Goal: Task Accomplishment & Management: Manage account settings

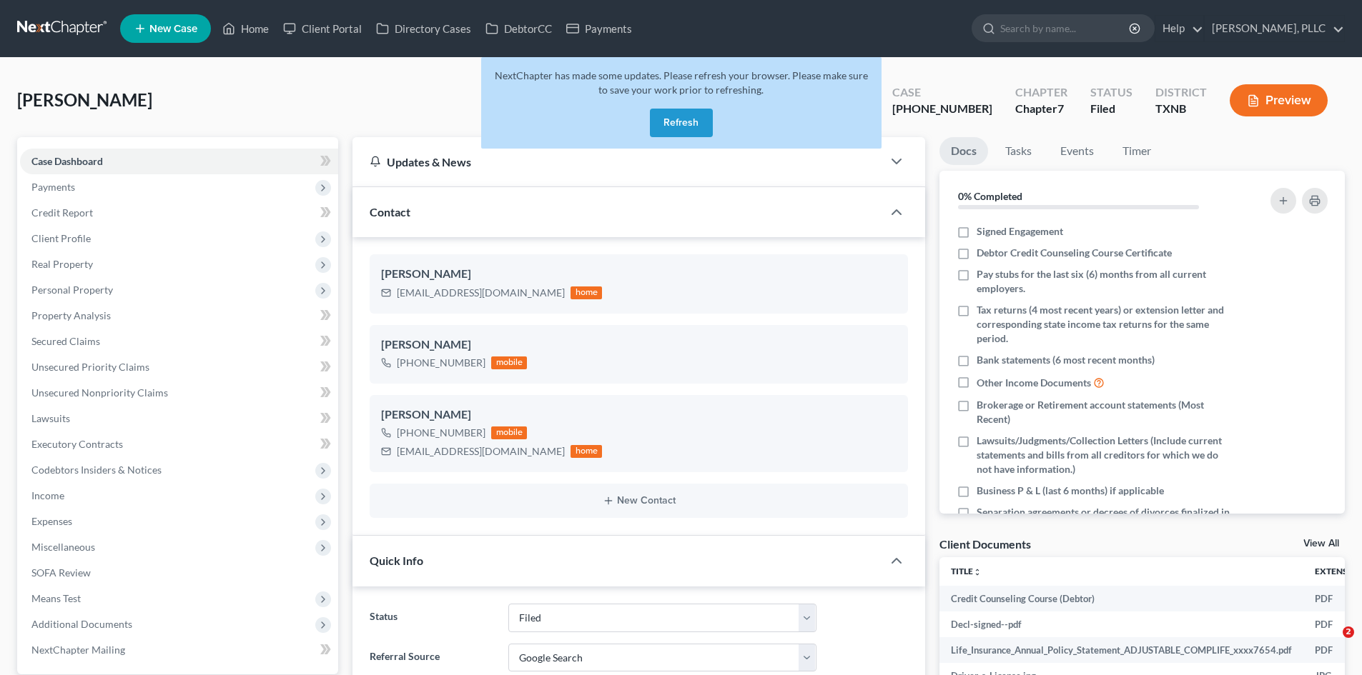
select select "10"
select select "4"
click at [675, 133] on button "Refresh" at bounding box center [681, 123] width 63 height 29
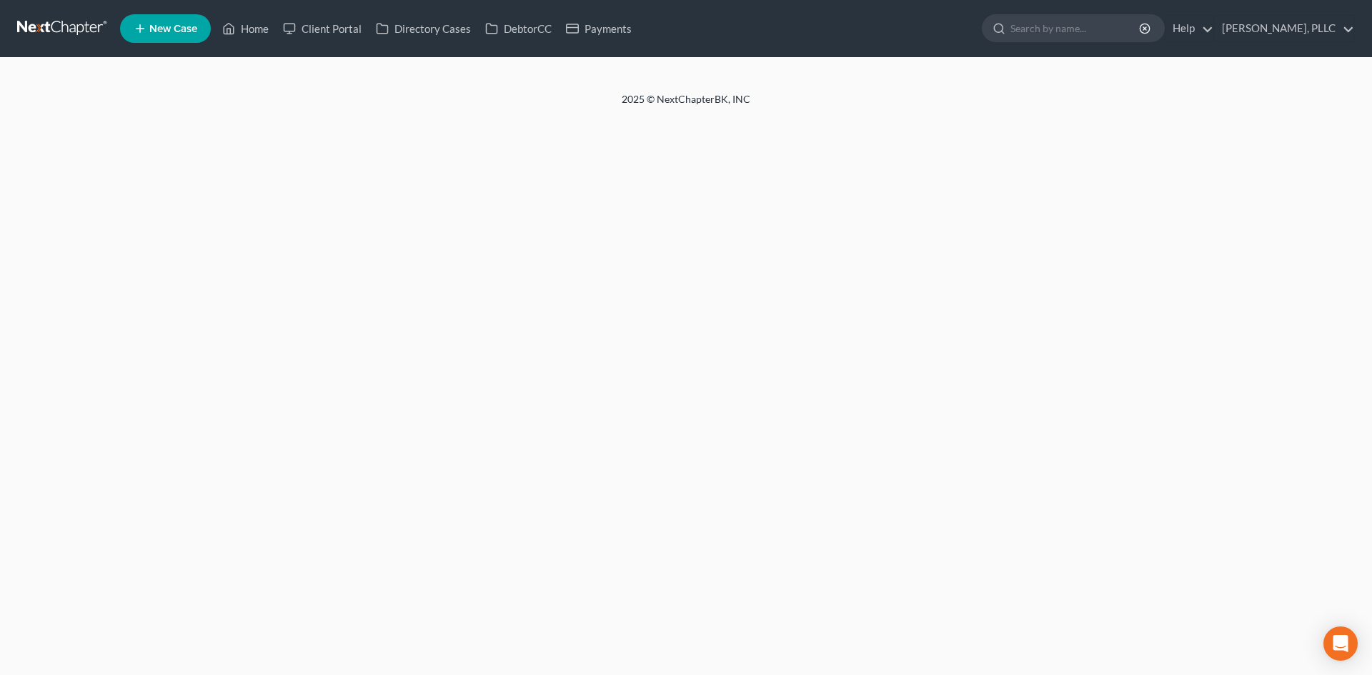
select select "4"
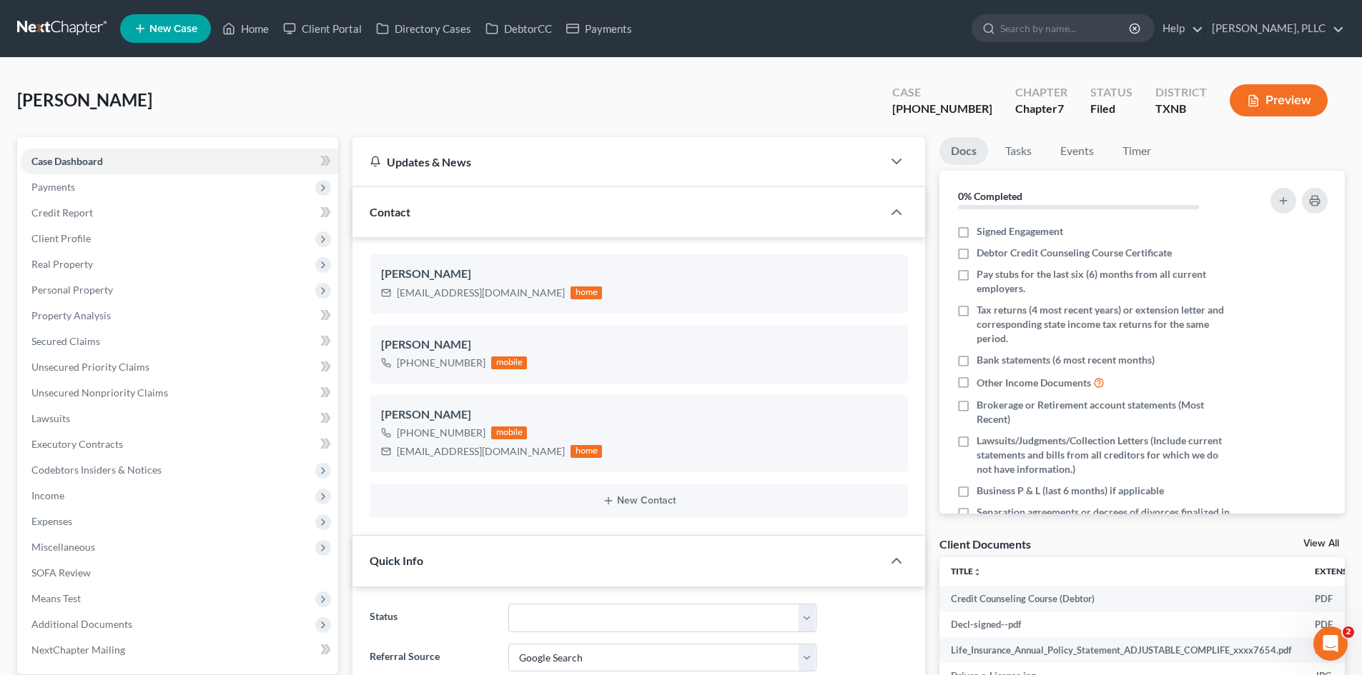
scroll to position [7979, 0]
click at [242, 32] on link "Home" at bounding box center [245, 29] width 61 height 26
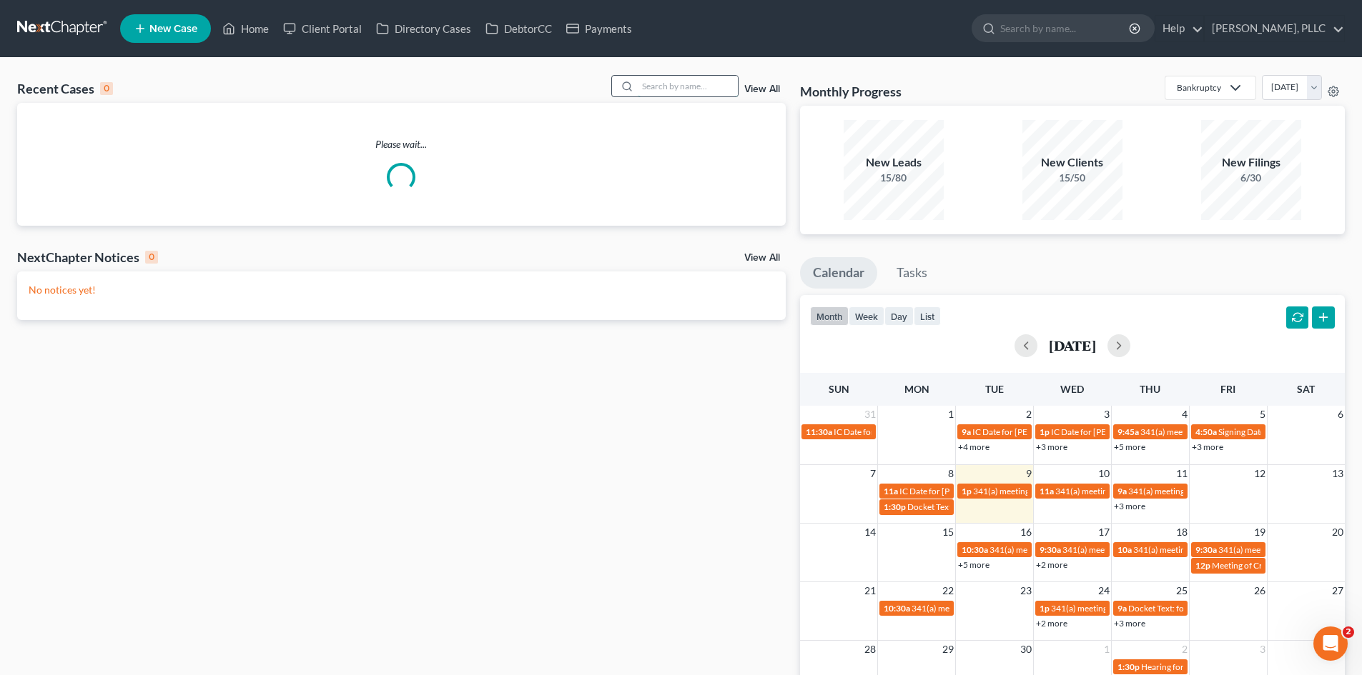
click at [699, 89] on input "search" at bounding box center [688, 86] width 100 height 21
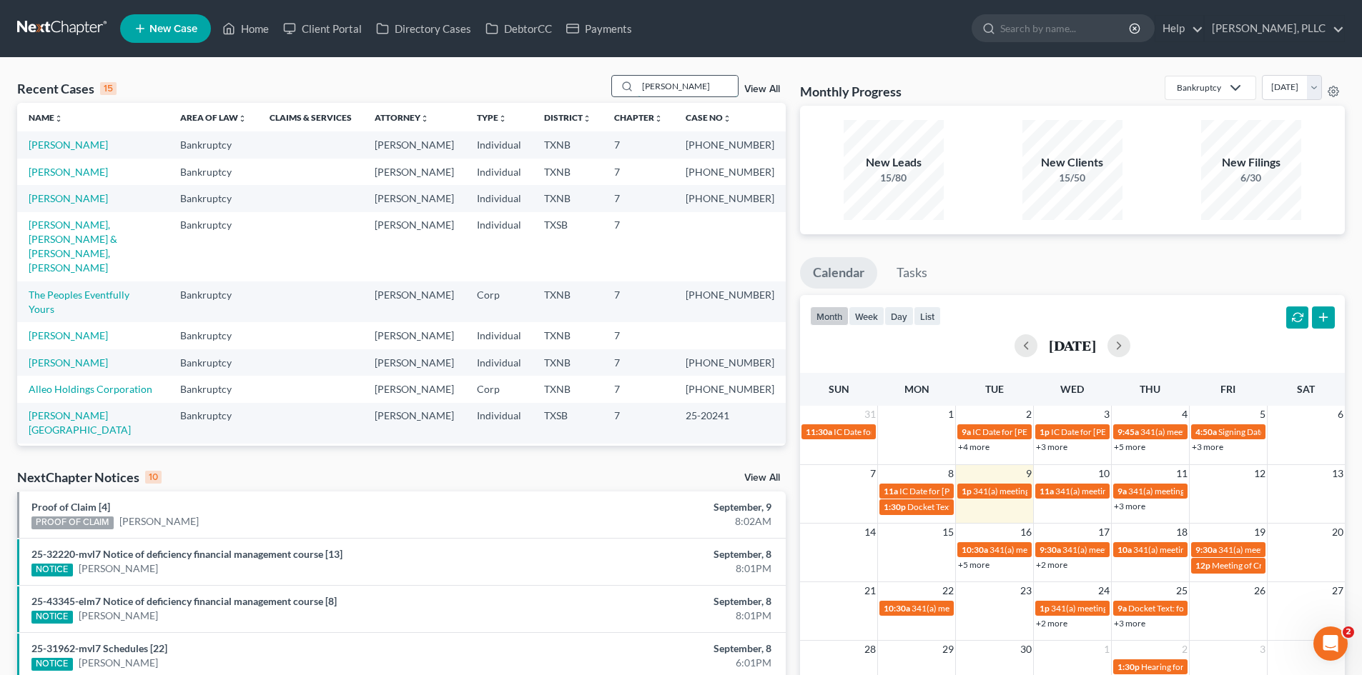
type input "[PERSON_NAME]"
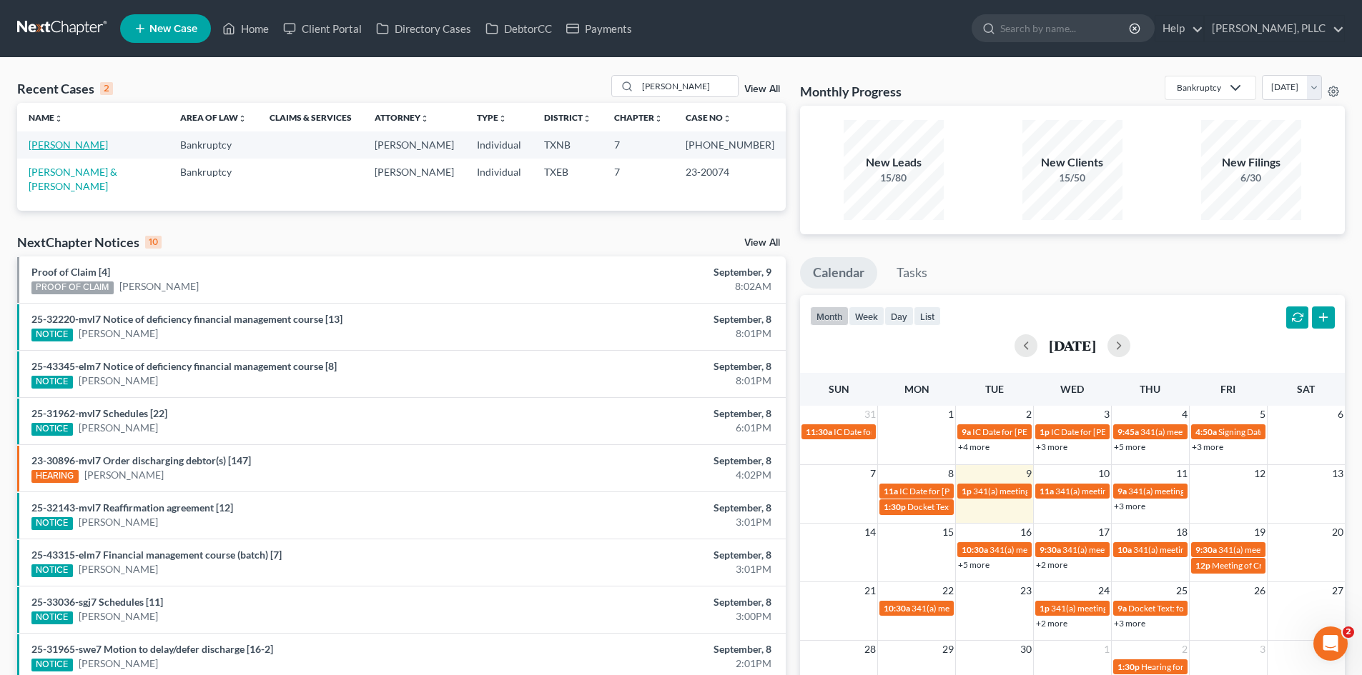
click at [78, 145] on link "[PERSON_NAME]" at bounding box center [68, 145] width 79 height 12
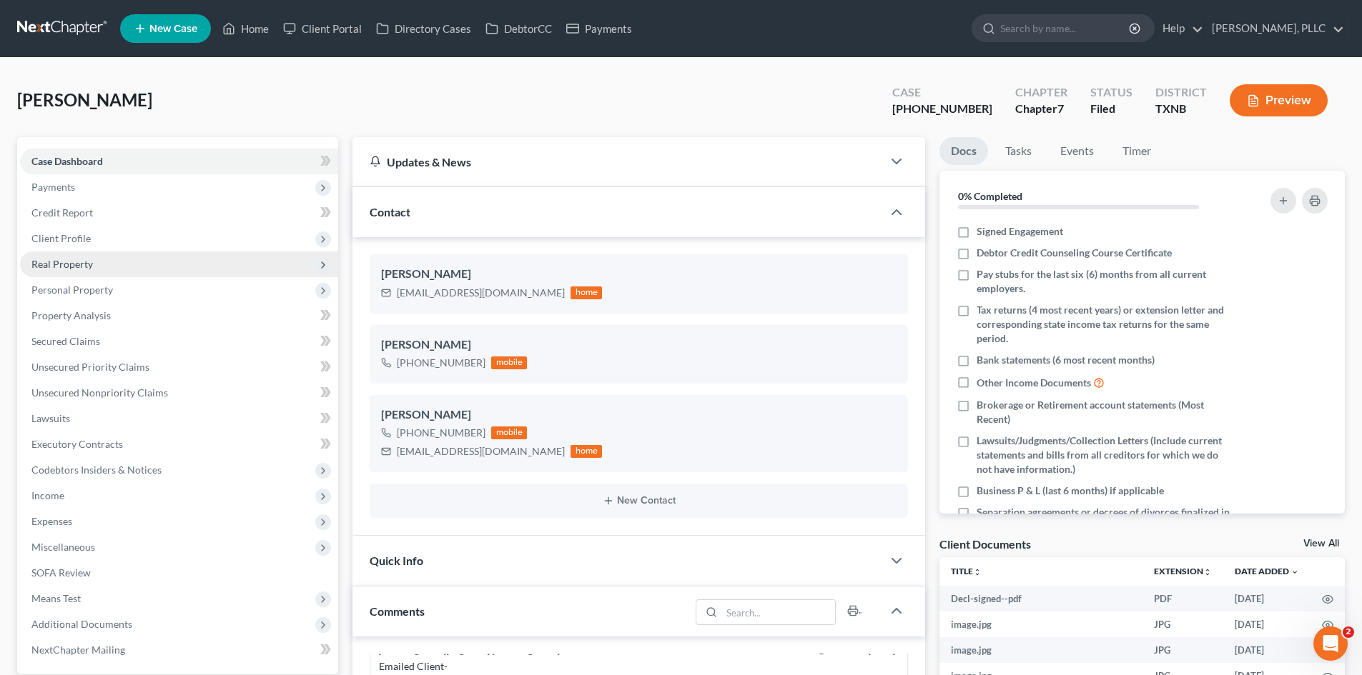
click at [114, 273] on span "Real Property" at bounding box center [179, 265] width 318 height 26
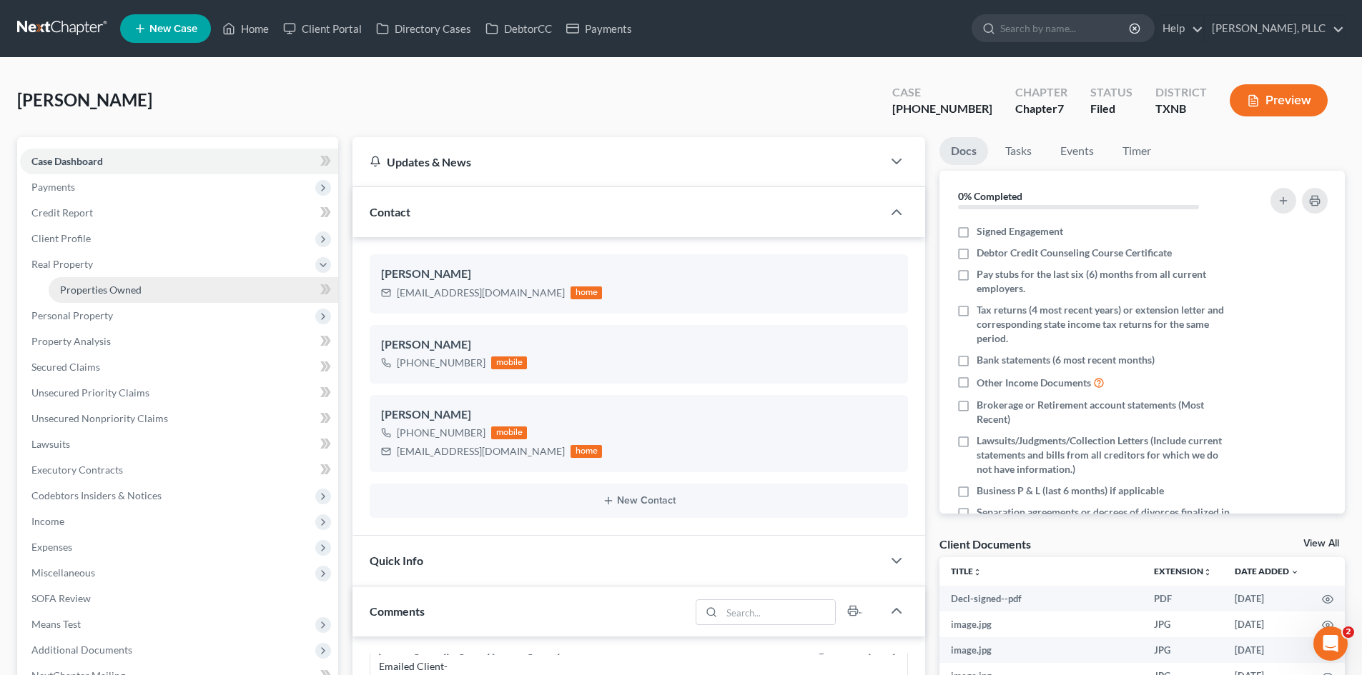
click at [151, 284] on link "Properties Owned" at bounding box center [193, 290] width 289 height 26
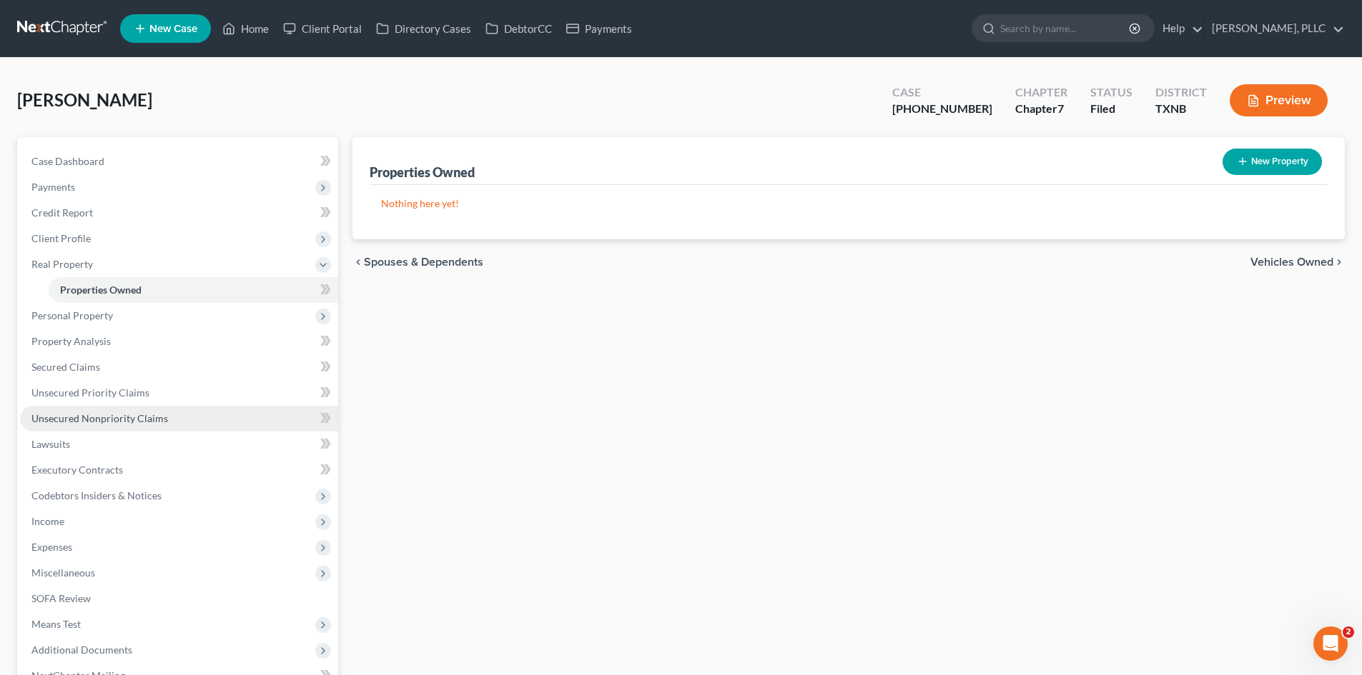
click at [140, 418] on span "Unsecured Nonpriority Claims" at bounding box center [99, 418] width 137 height 12
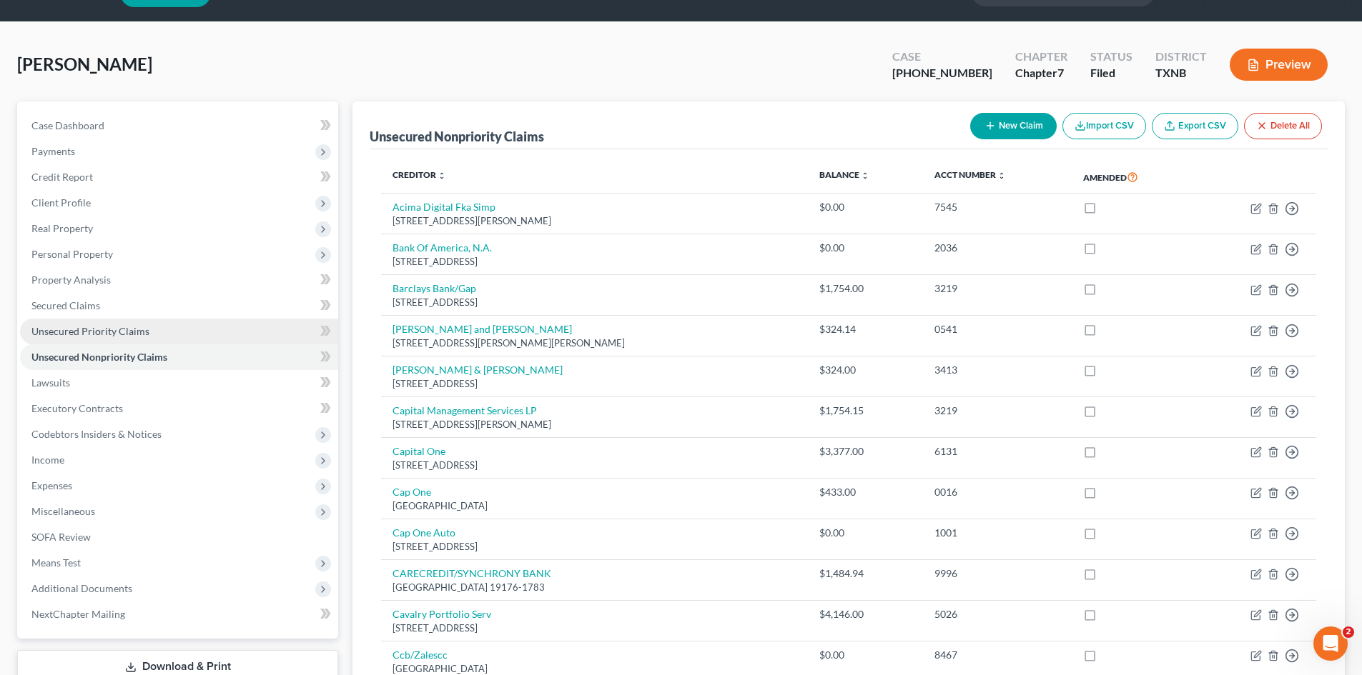
scroll to position [71, 0]
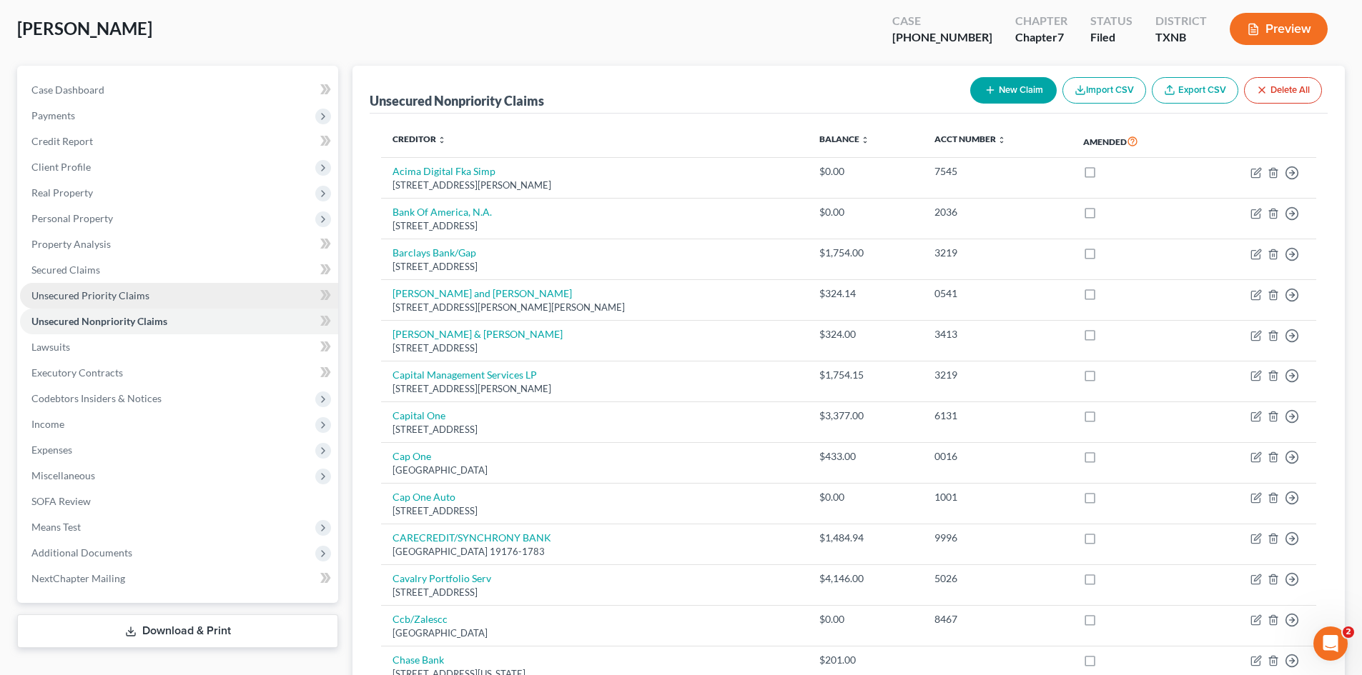
click at [152, 287] on link "Unsecured Priority Claims" at bounding box center [179, 296] width 318 height 26
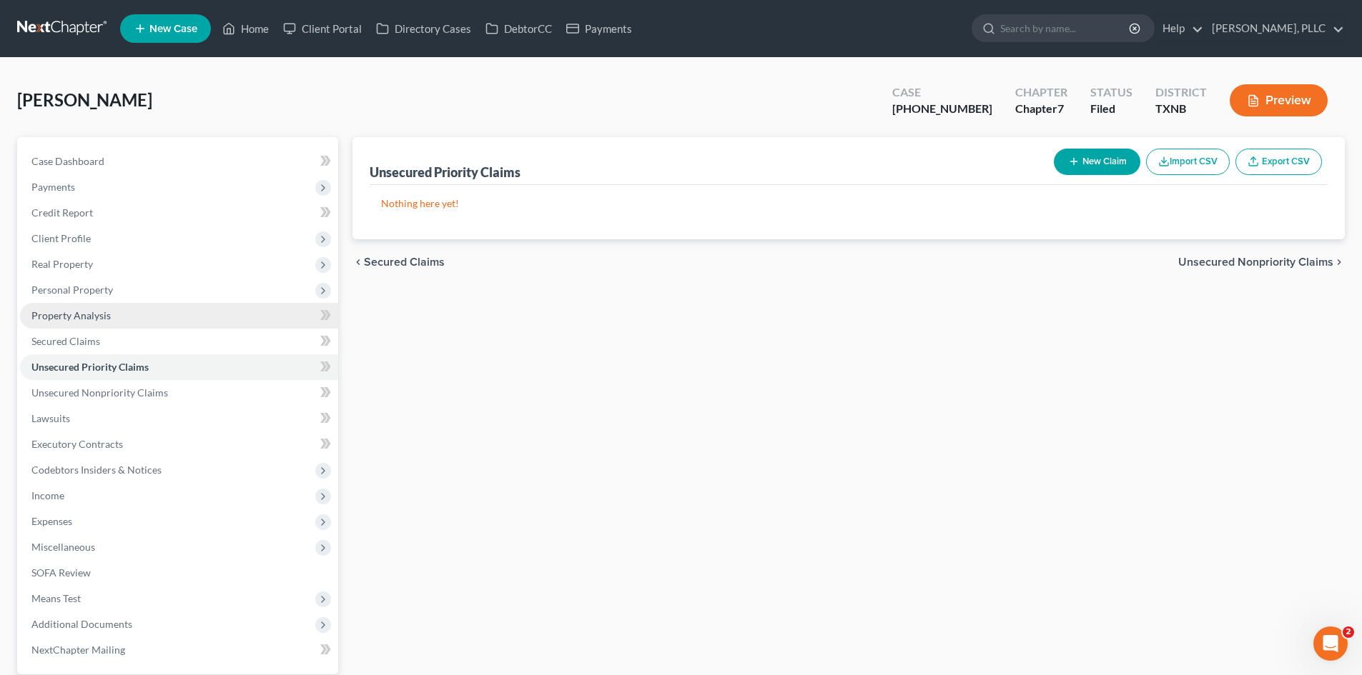
click at [138, 308] on link "Property Analysis" at bounding box center [179, 316] width 318 height 26
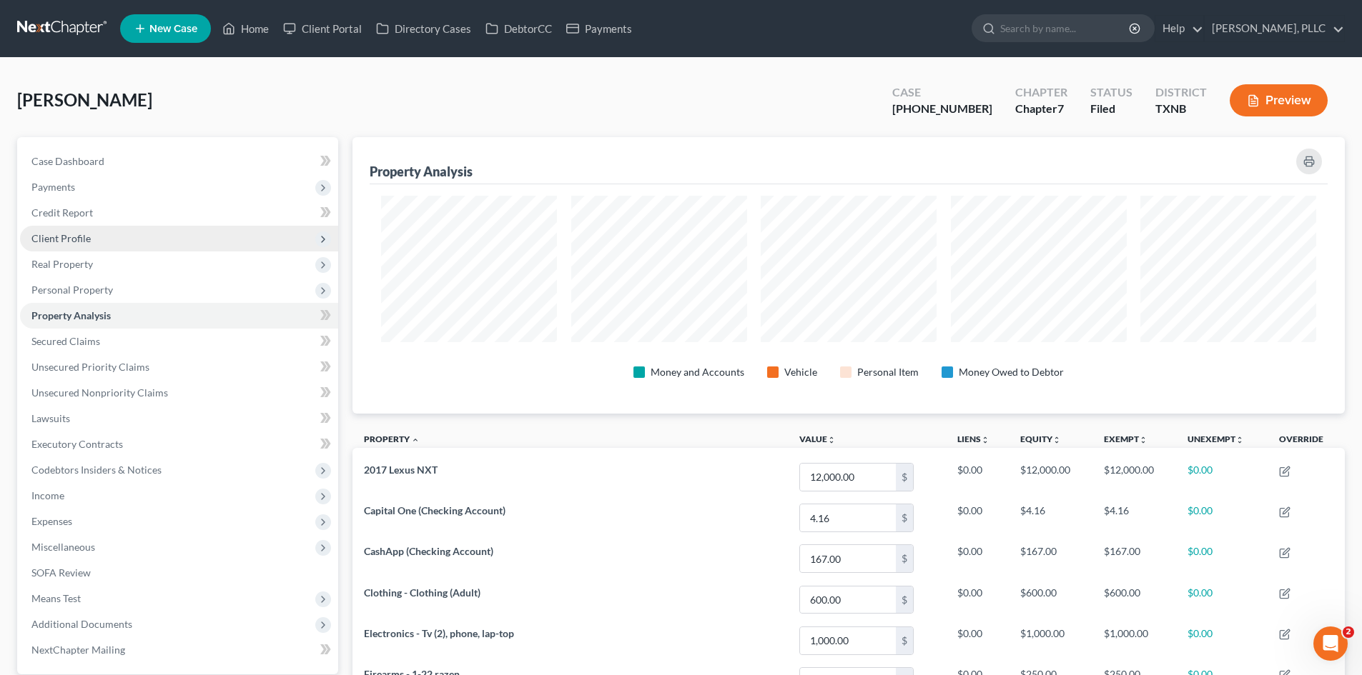
click at [91, 246] on span "Client Profile" at bounding box center [179, 239] width 318 height 26
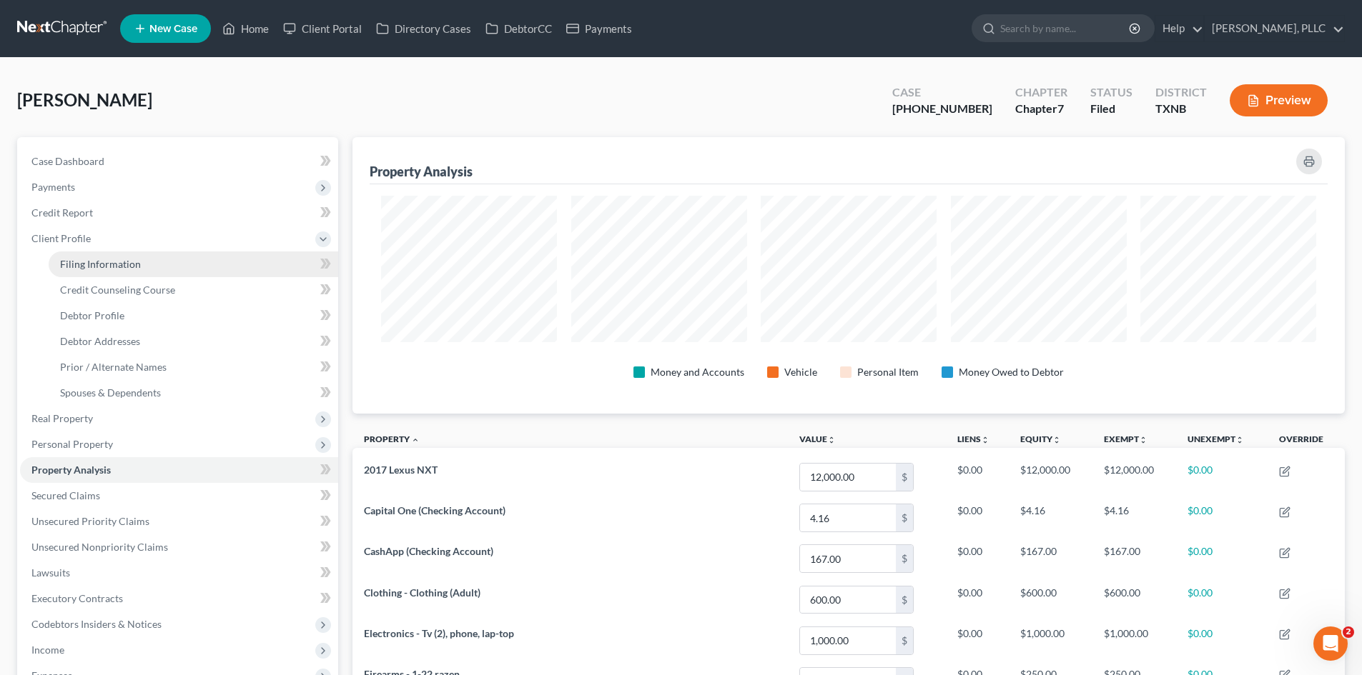
click at [182, 270] on link "Filing Information" at bounding box center [193, 265] width 289 height 26
select select "1"
select select "0"
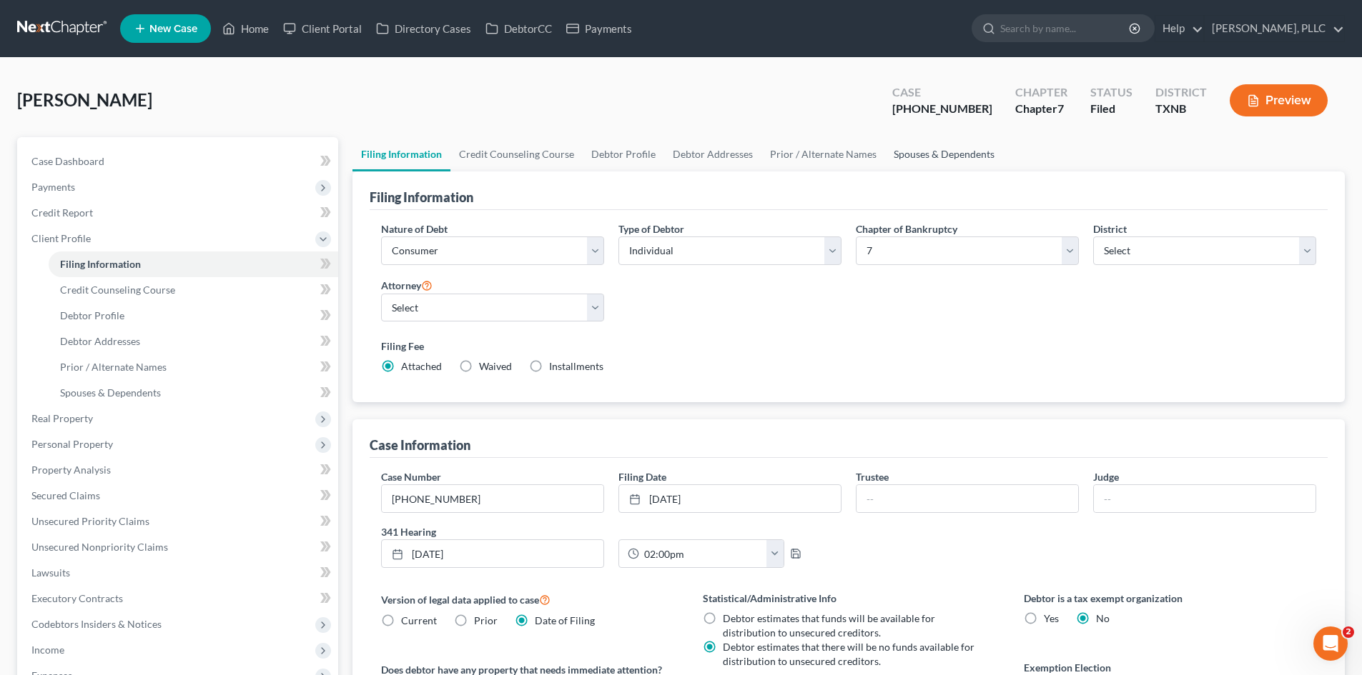
click at [949, 159] on link "Spouses & Dependents" at bounding box center [944, 154] width 118 height 34
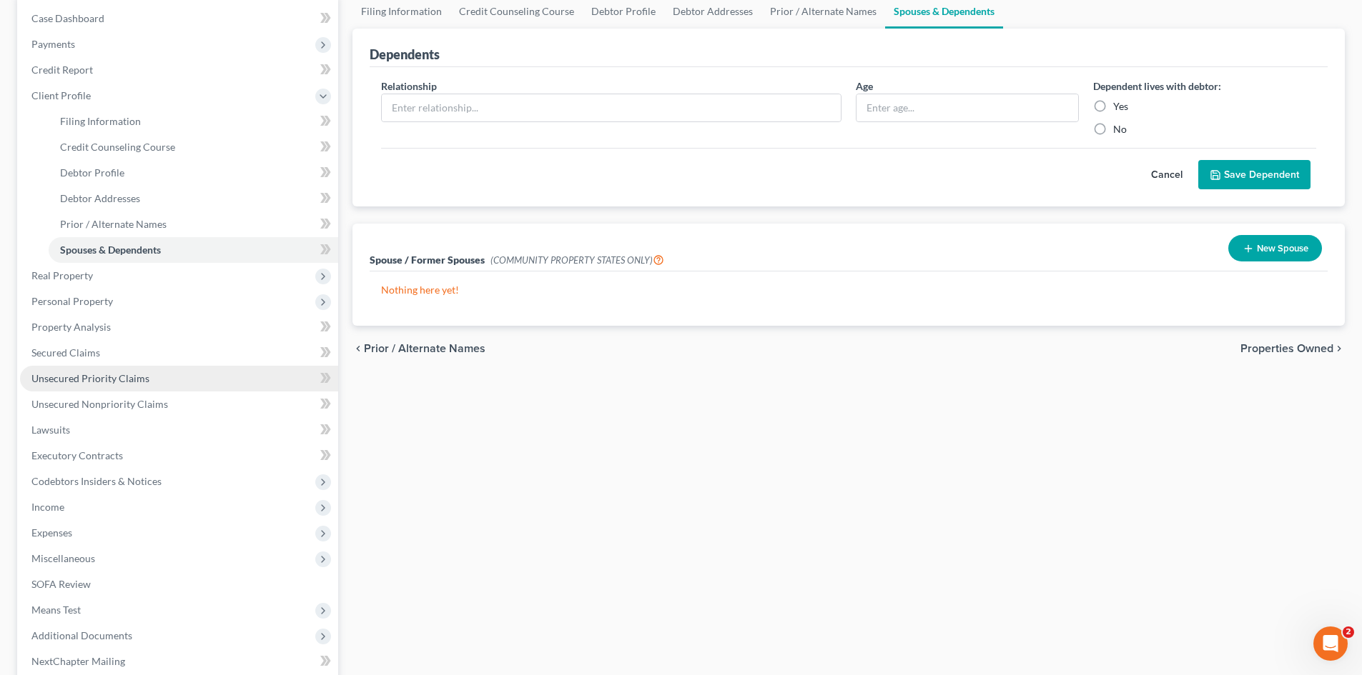
click at [224, 385] on link "Unsecured Priority Claims" at bounding box center [179, 379] width 318 height 26
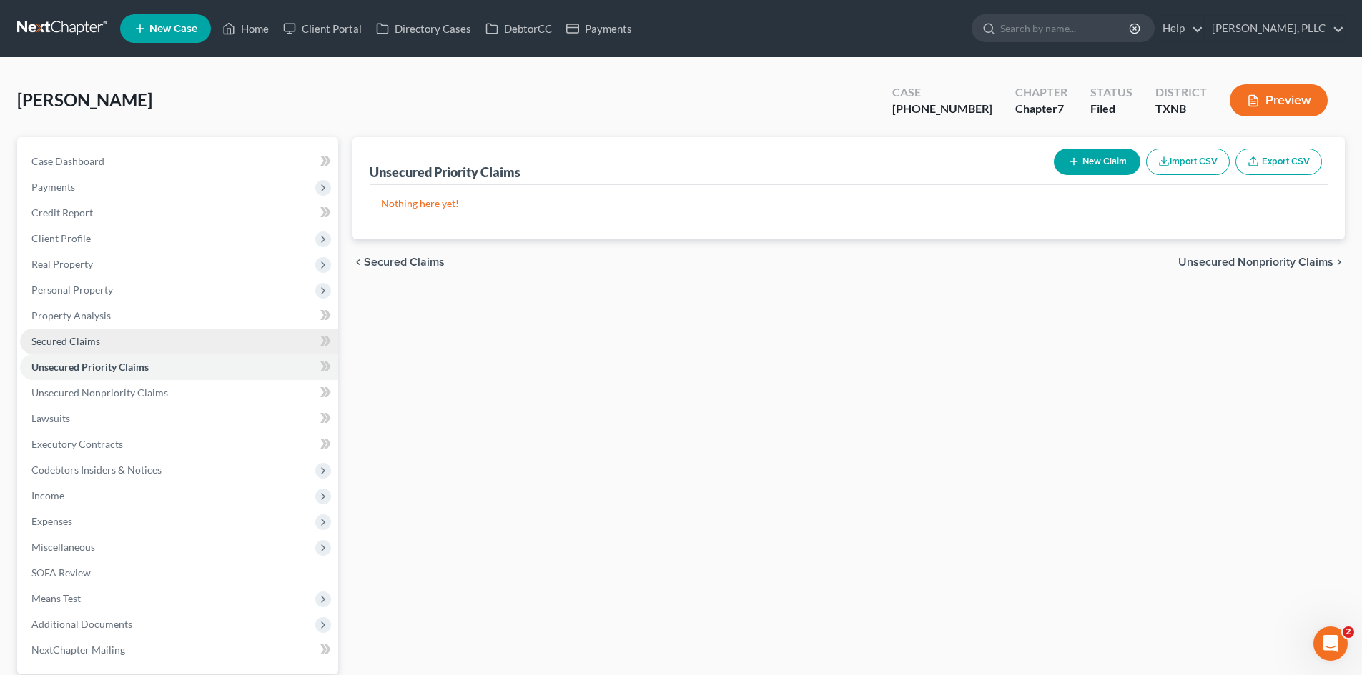
click at [219, 332] on link "Secured Claims" at bounding box center [179, 342] width 318 height 26
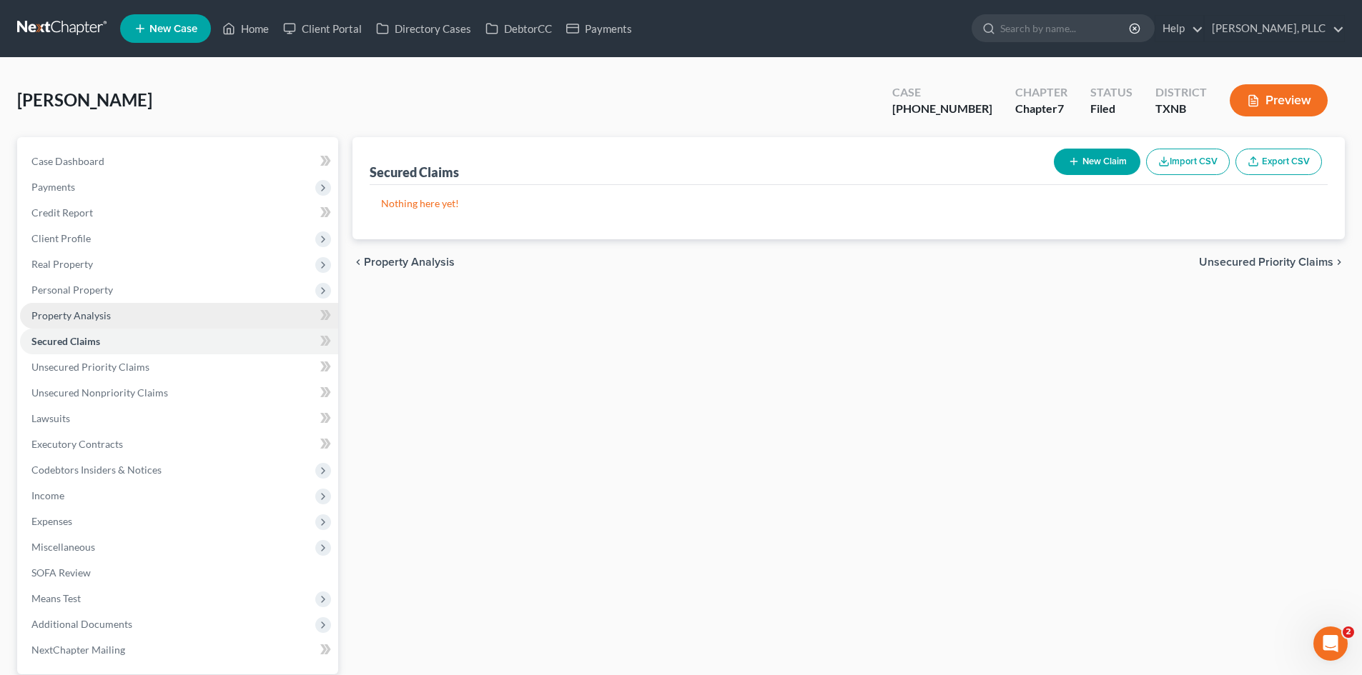
click at [223, 320] on link "Property Analysis" at bounding box center [179, 316] width 318 height 26
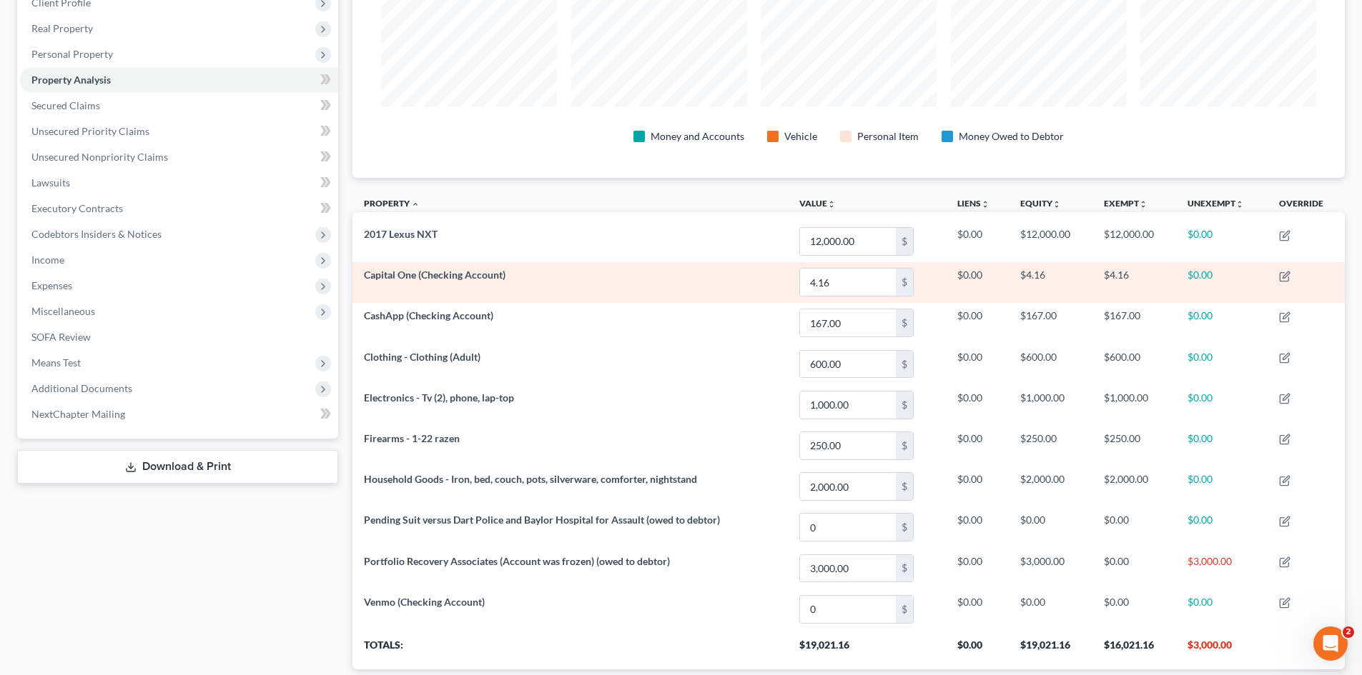
scroll to position [330, 0]
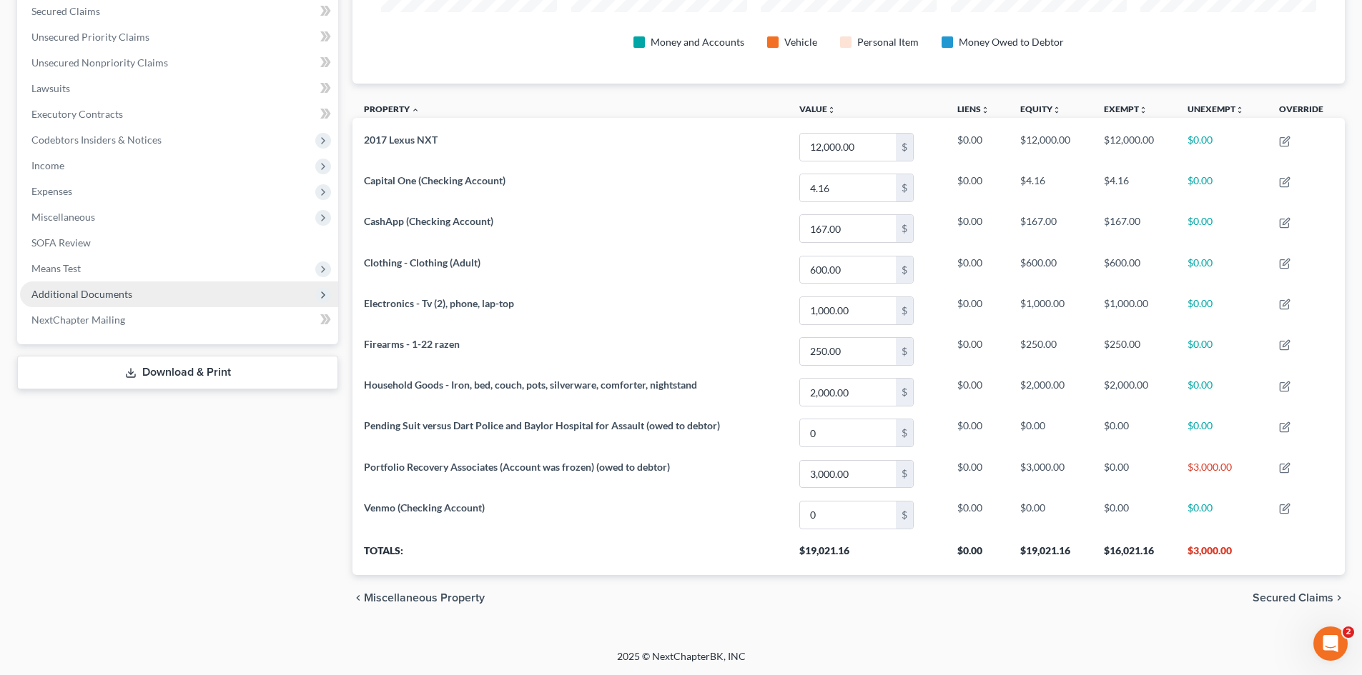
click at [265, 302] on span "Additional Documents" at bounding box center [179, 295] width 318 height 26
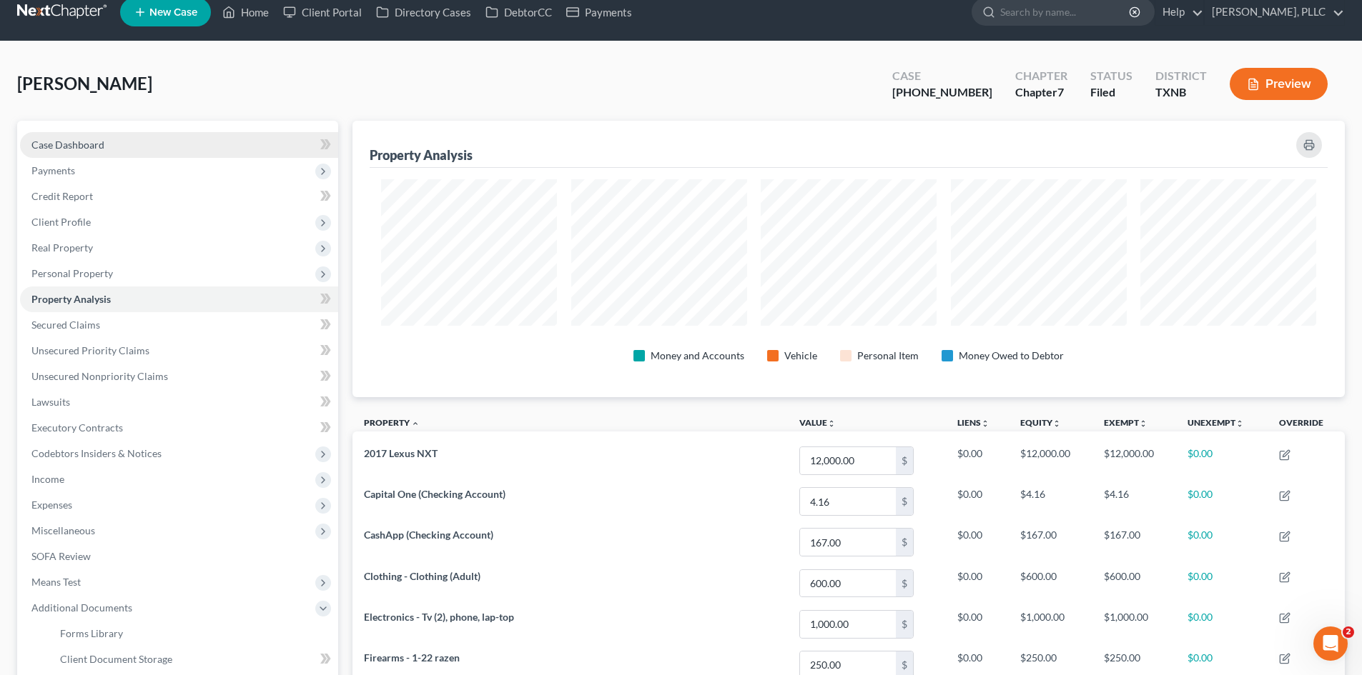
scroll to position [0, 0]
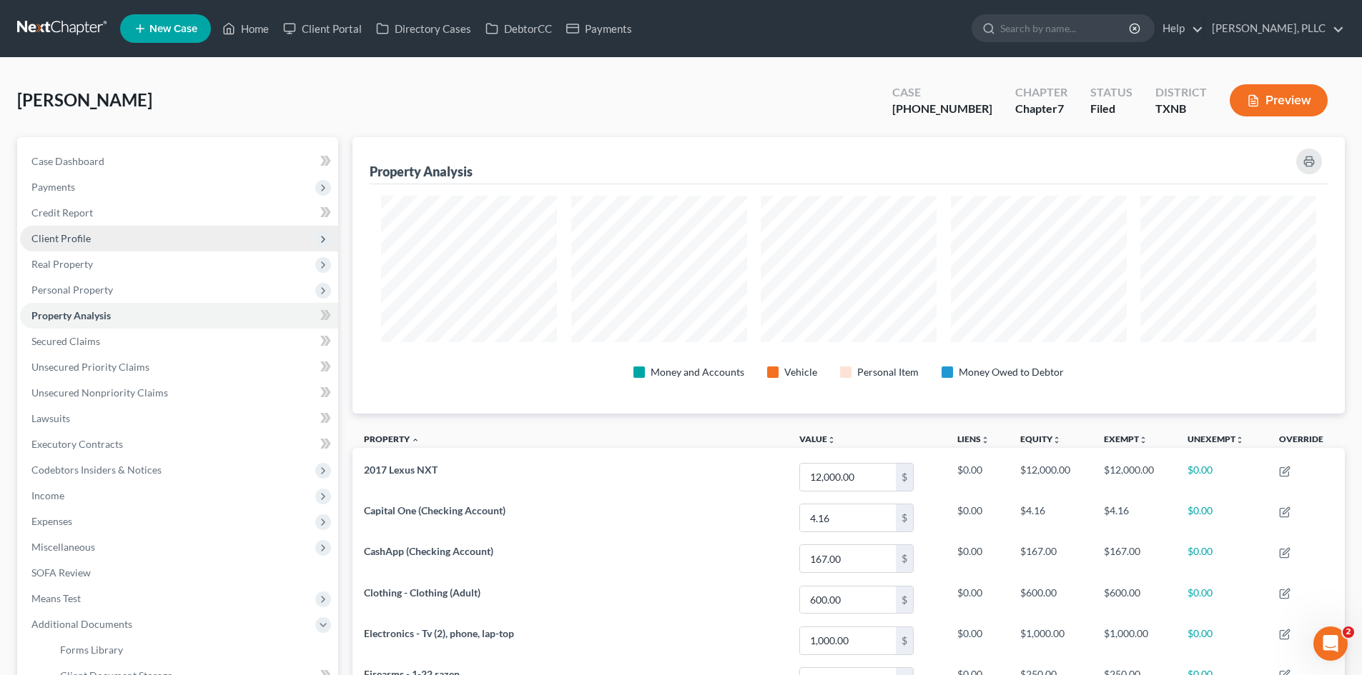
click at [109, 227] on span "Client Profile" at bounding box center [179, 239] width 318 height 26
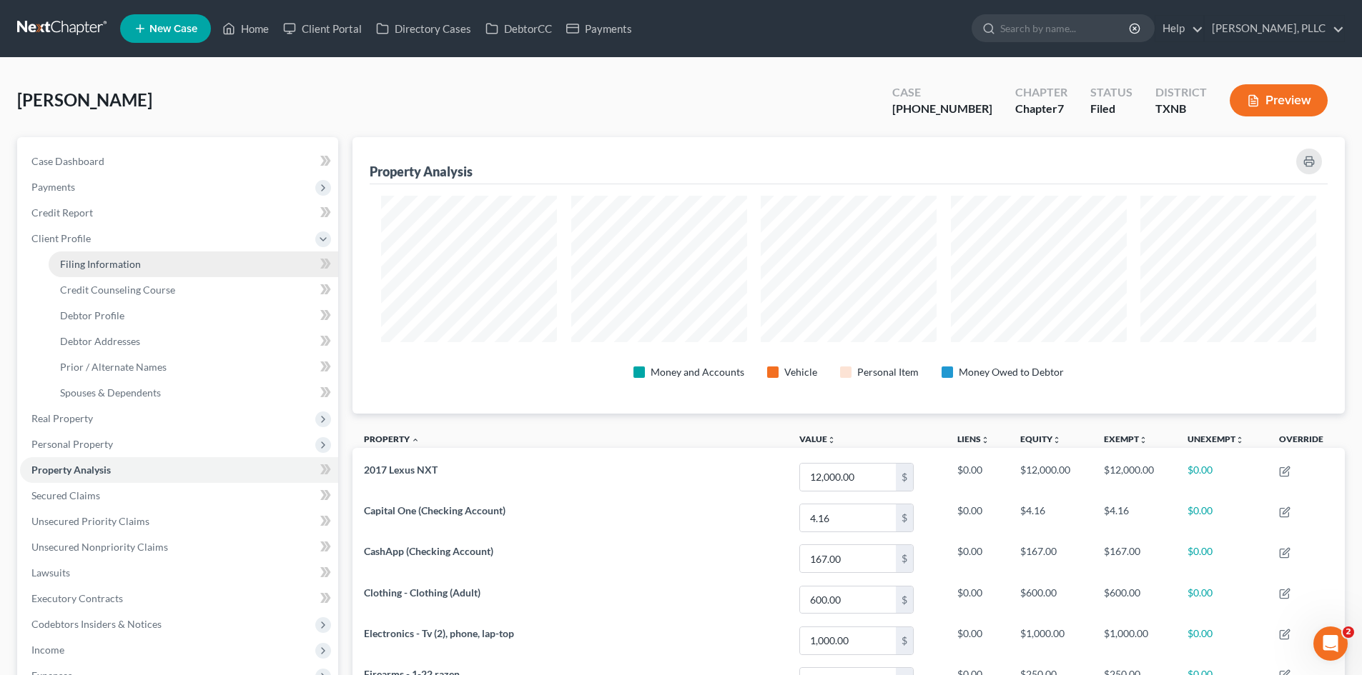
click at [152, 269] on link "Filing Information" at bounding box center [193, 265] width 289 height 26
select select "1"
select select "0"
select select "78"
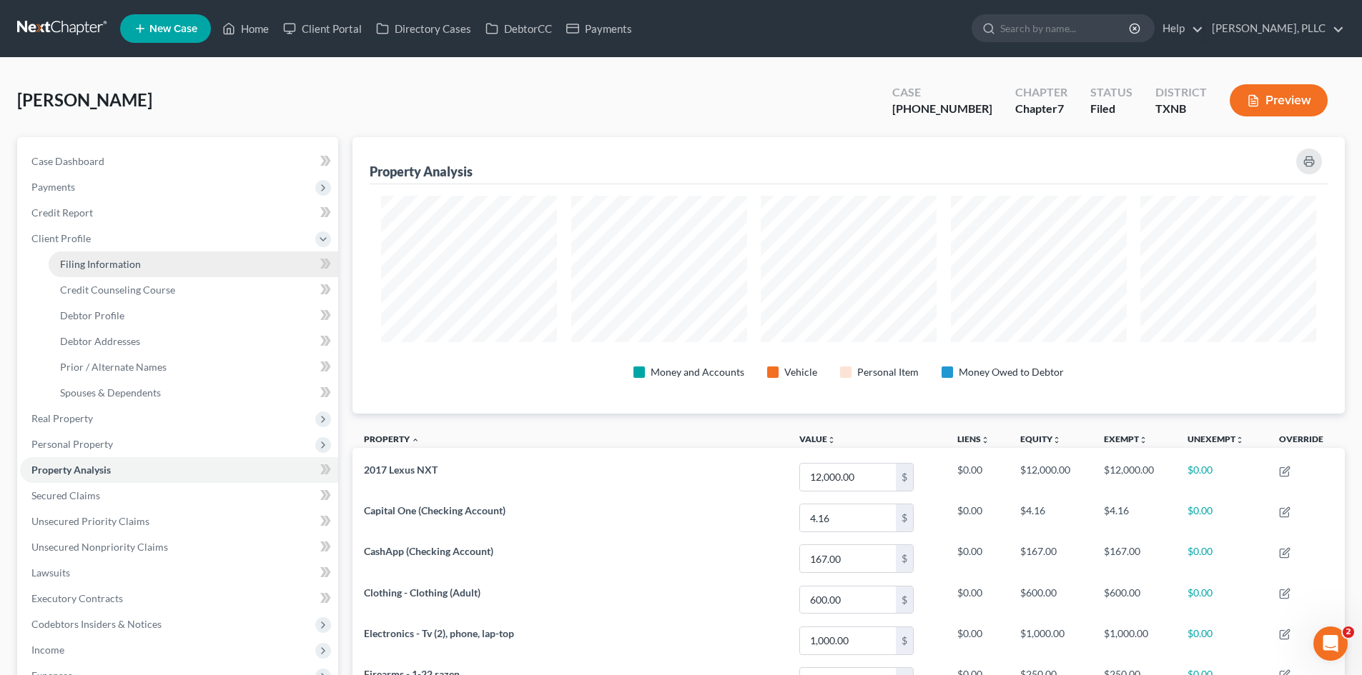
select select "1"
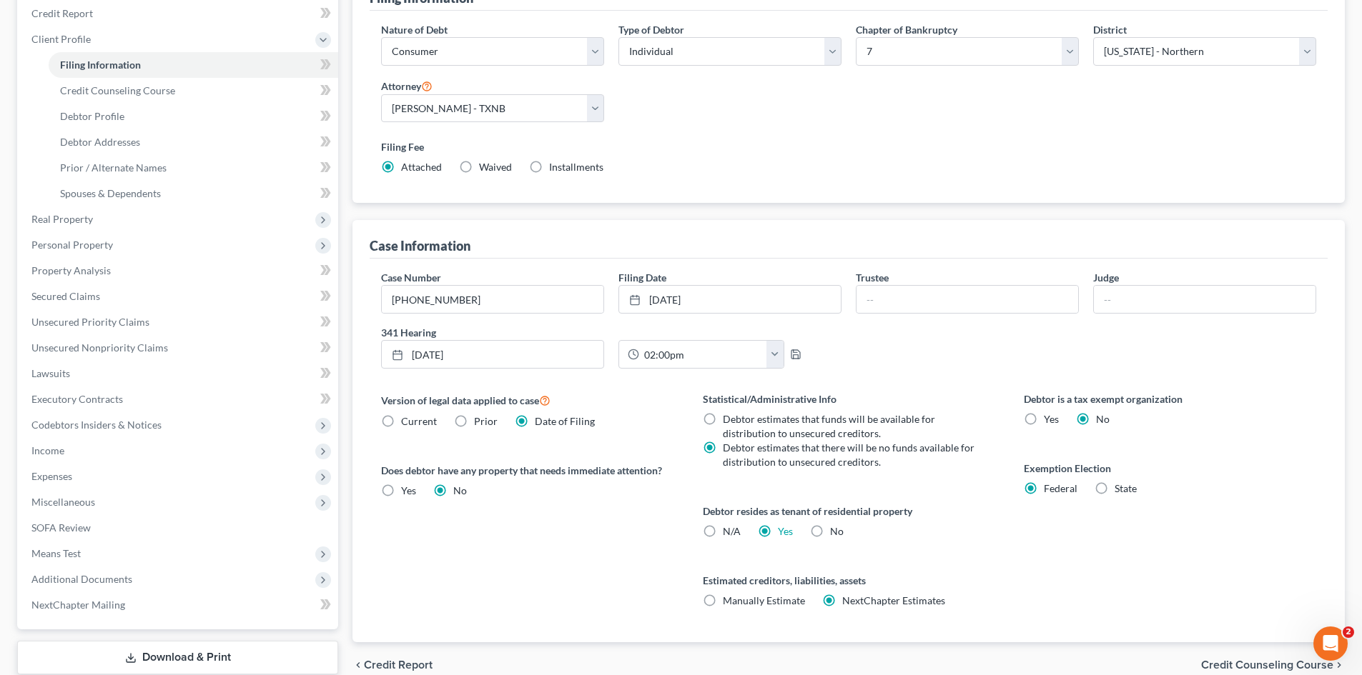
scroll to position [214, 0]
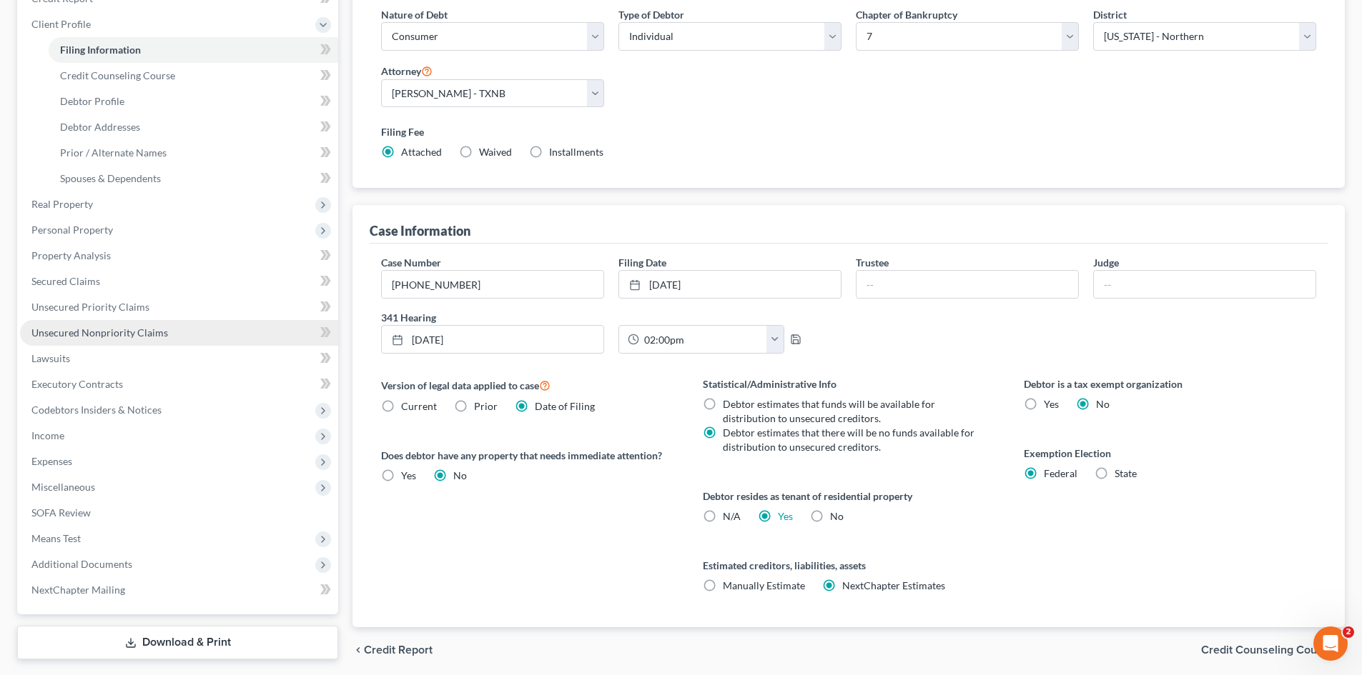
click at [101, 331] on span "Unsecured Nonpriority Claims" at bounding box center [99, 333] width 137 height 12
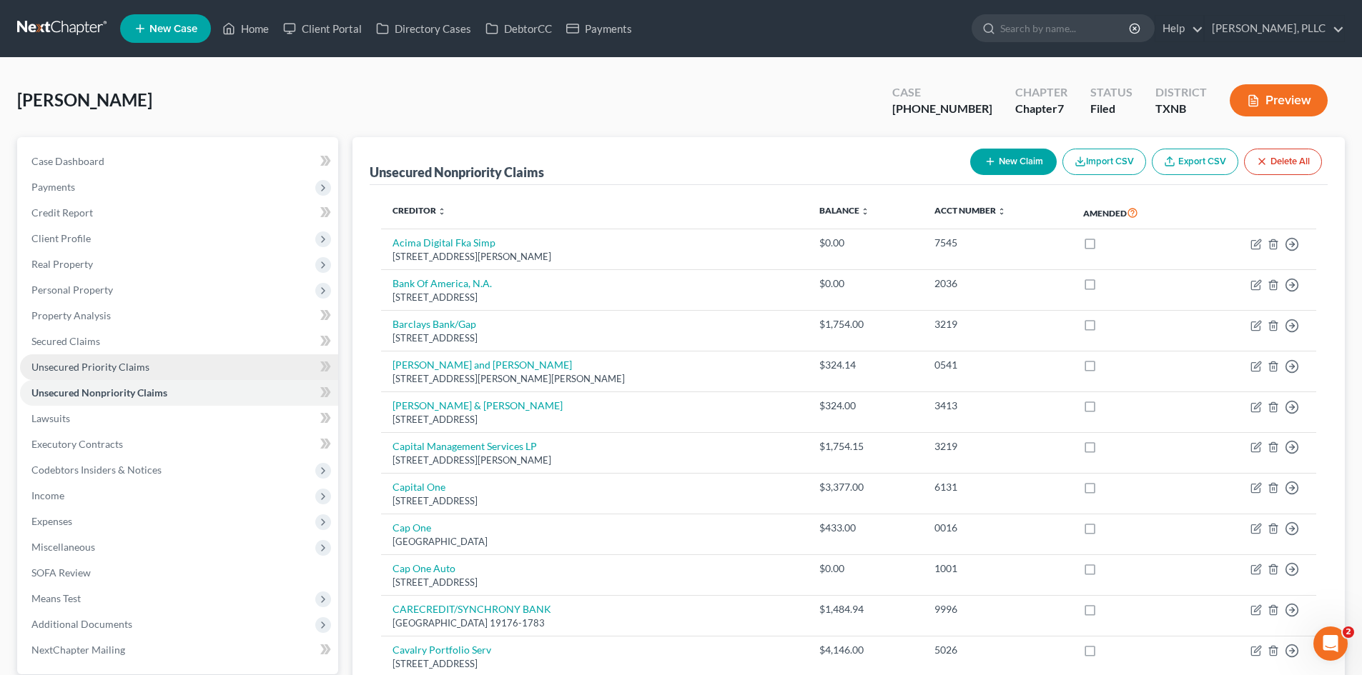
click at [86, 361] on span "Unsecured Priority Claims" at bounding box center [90, 367] width 118 height 12
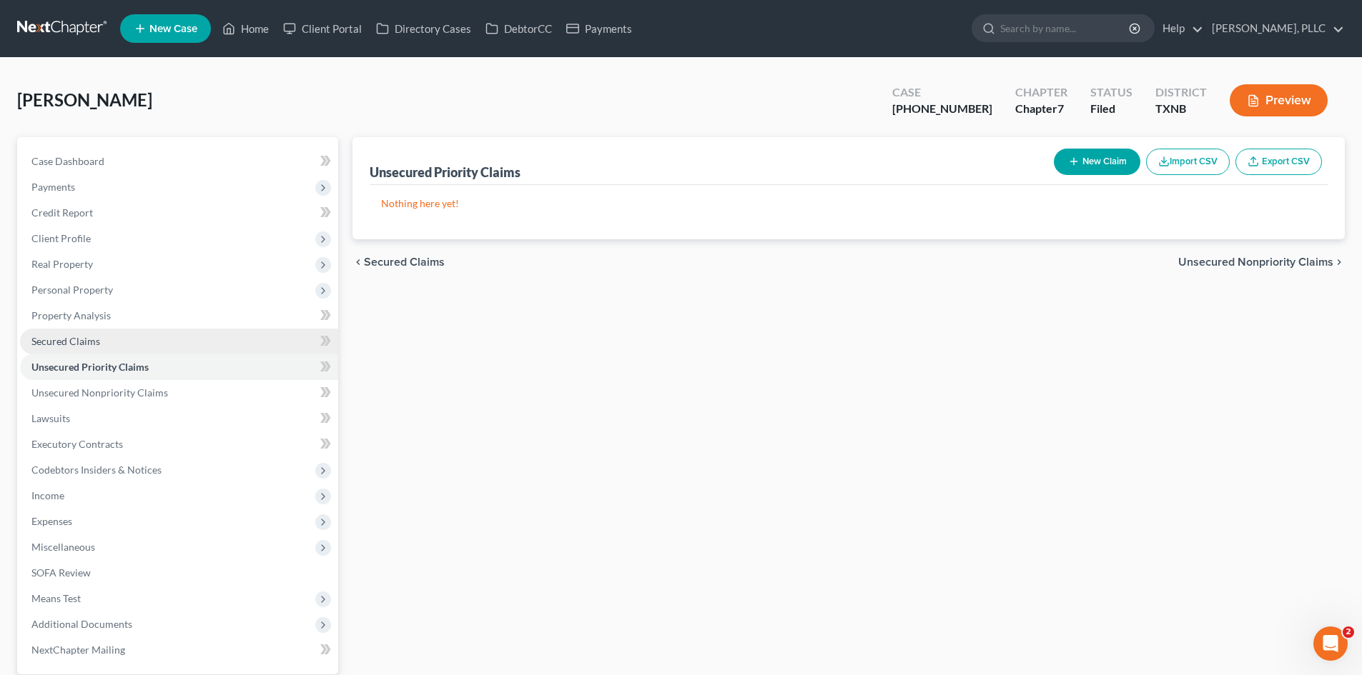
click at [99, 337] on link "Secured Claims" at bounding box center [179, 342] width 318 height 26
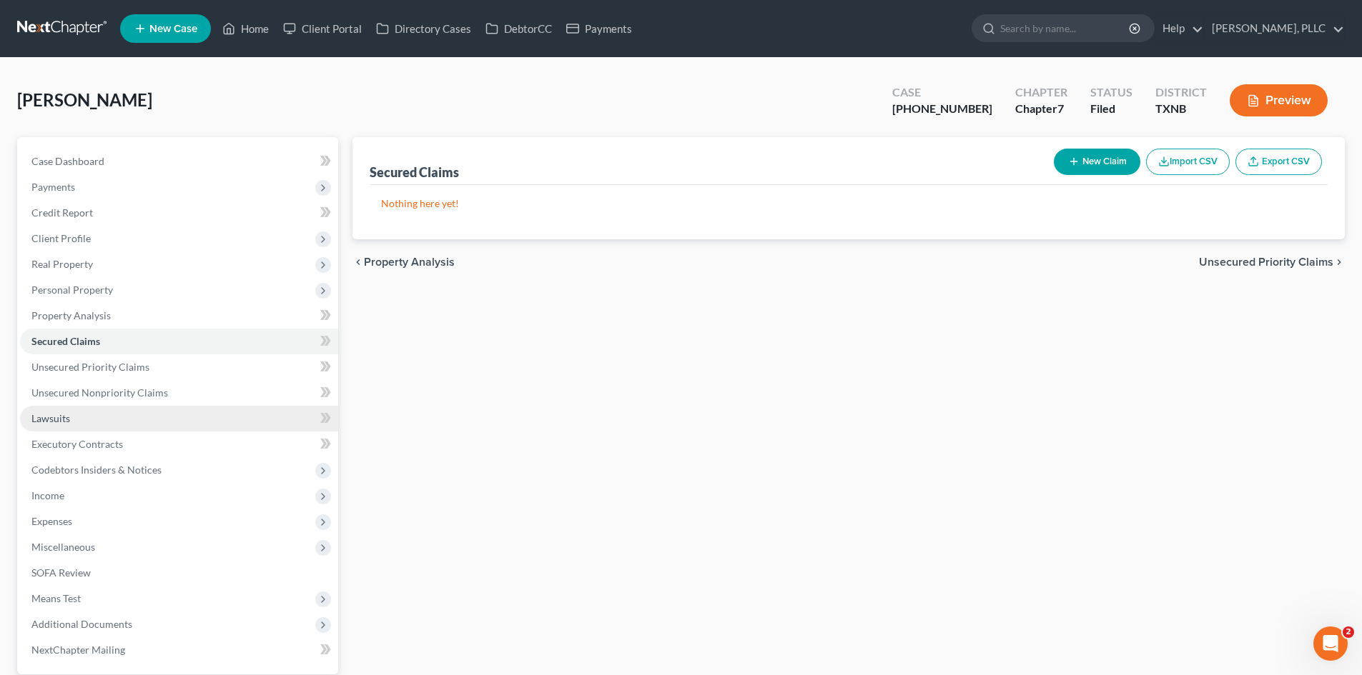
click at [92, 418] on link "Lawsuits" at bounding box center [179, 419] width 318 height 26
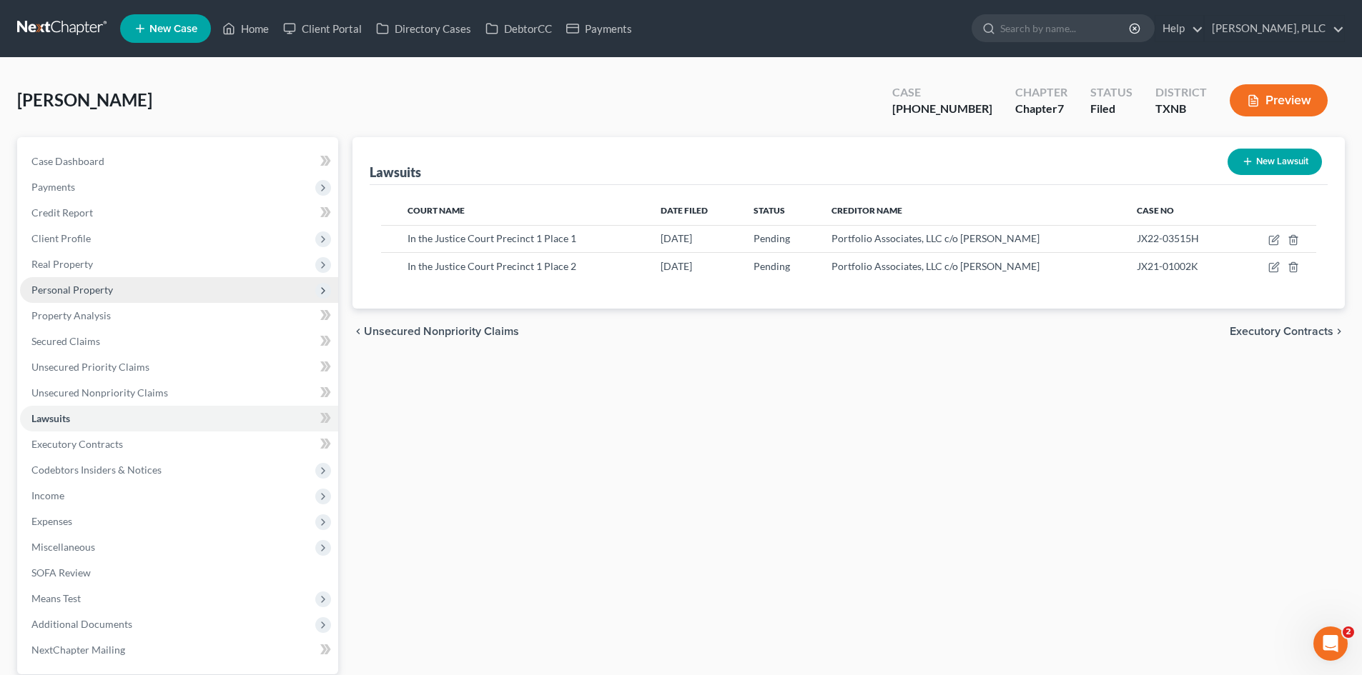
click at [131, 296] on span "Personal Property" at bounding box center [179, 290] width 318 height 26
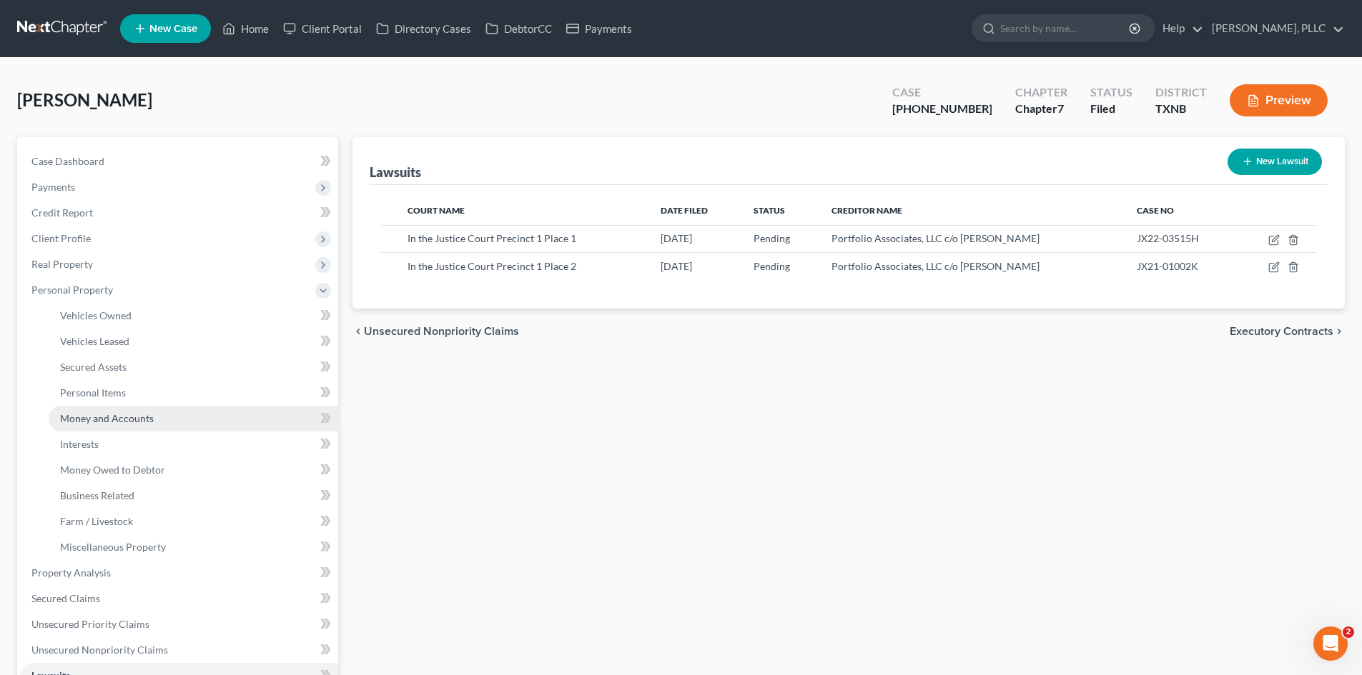
click at [108, 416] on span "Money and Accounts" at bounding box center [107, 418] width 94 height 12
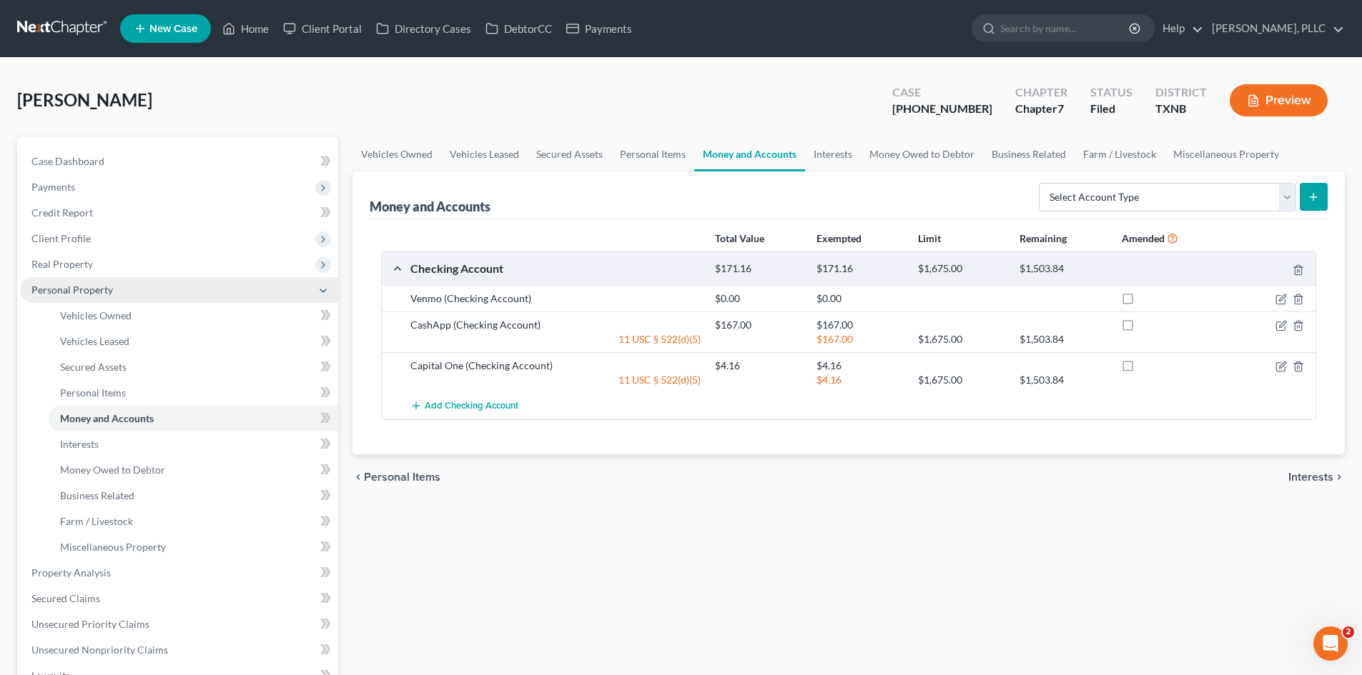
click at [84, 292] on span "Personal Property" at bounding box center [71, 290] width 81 height 12
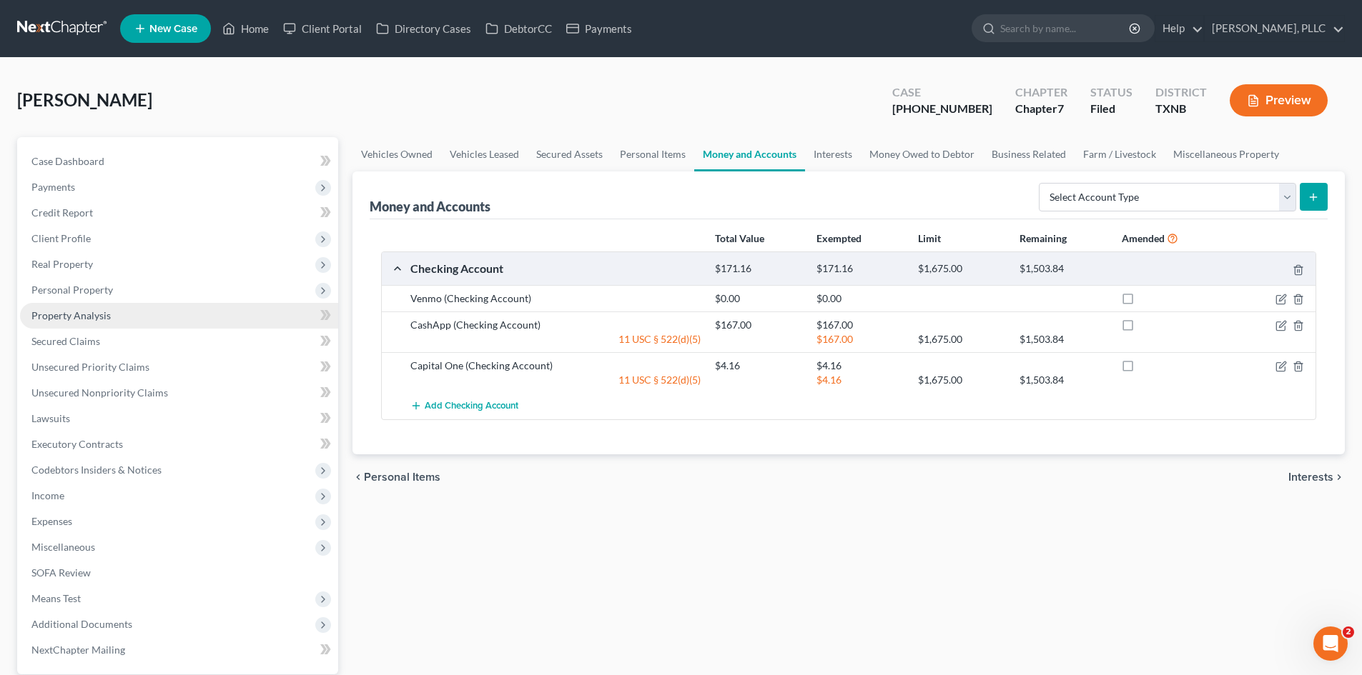
click at [104, 321] on span "Property Analysis" at bounding box center [70, 315] width 79 height 12
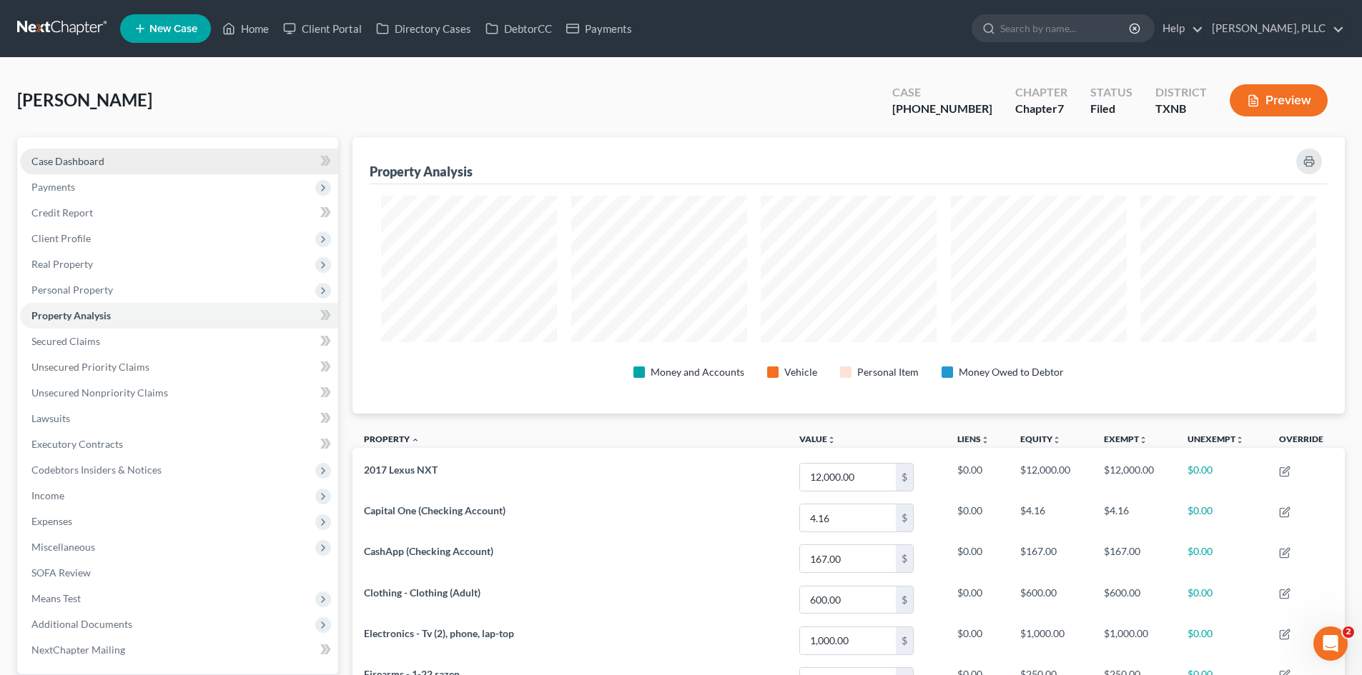
click at [191, 159] on link "Case Dashboard" at bounding box center [179, 162] width 318 height 26
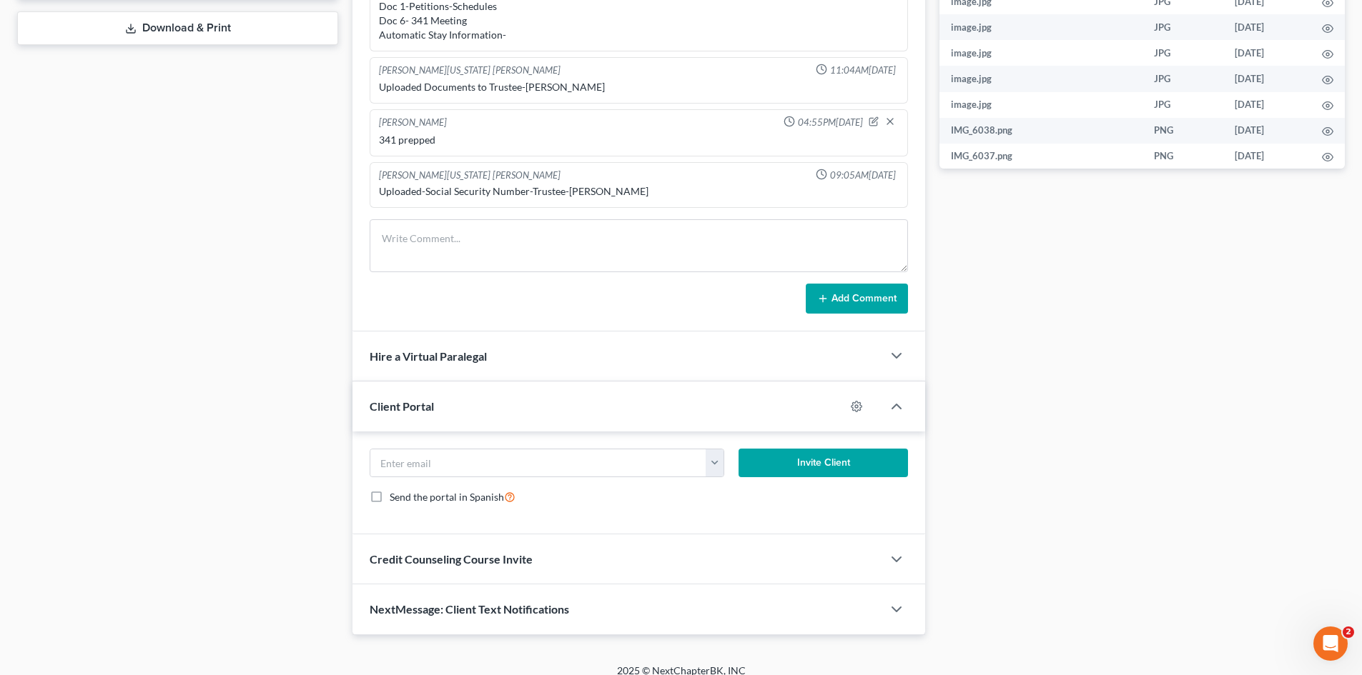
scroll to position [689, 0]
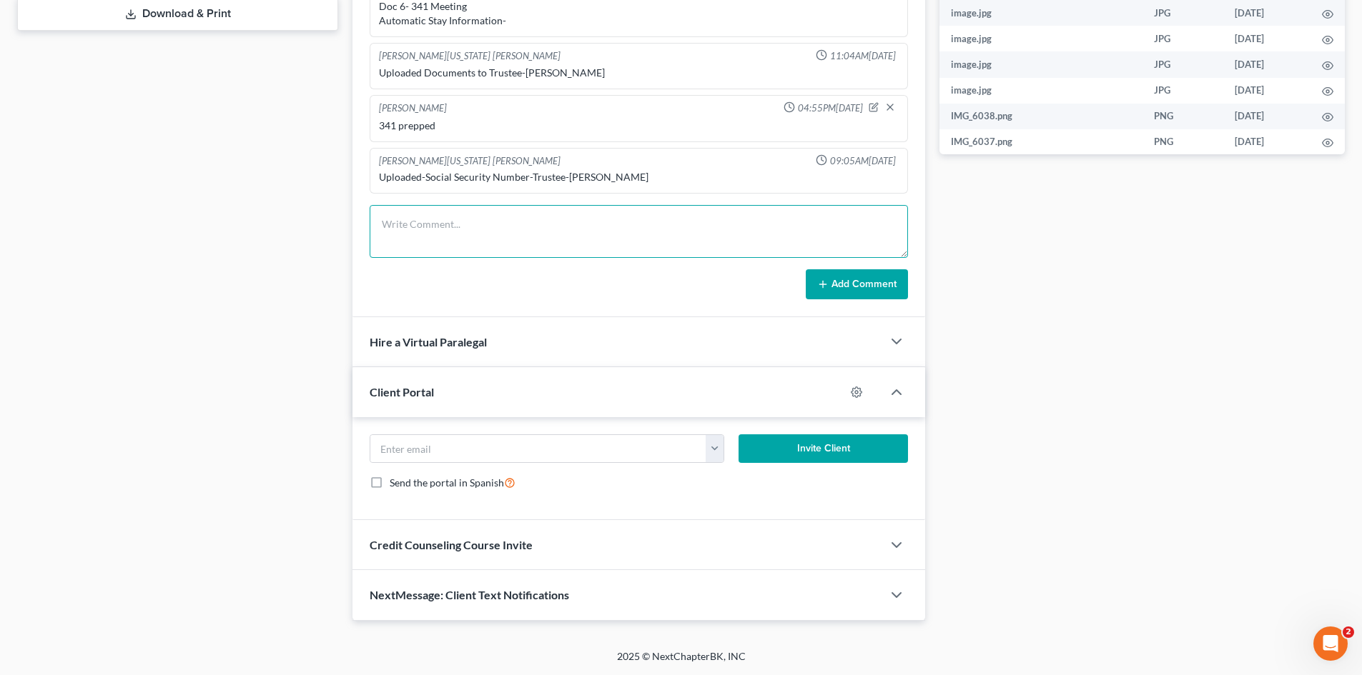
click at [451, 235] on textarea at bounding box center [639, 231] width 538 height 53
click at [716, 227] on textarea "Capital One has a freeze on the account, drafting a letter to respond to the le…" at bounding box center [639, 231] width 538 height 53
type textarea "Capital One has a freeze on the account, drafting a letter to respond to the le…"
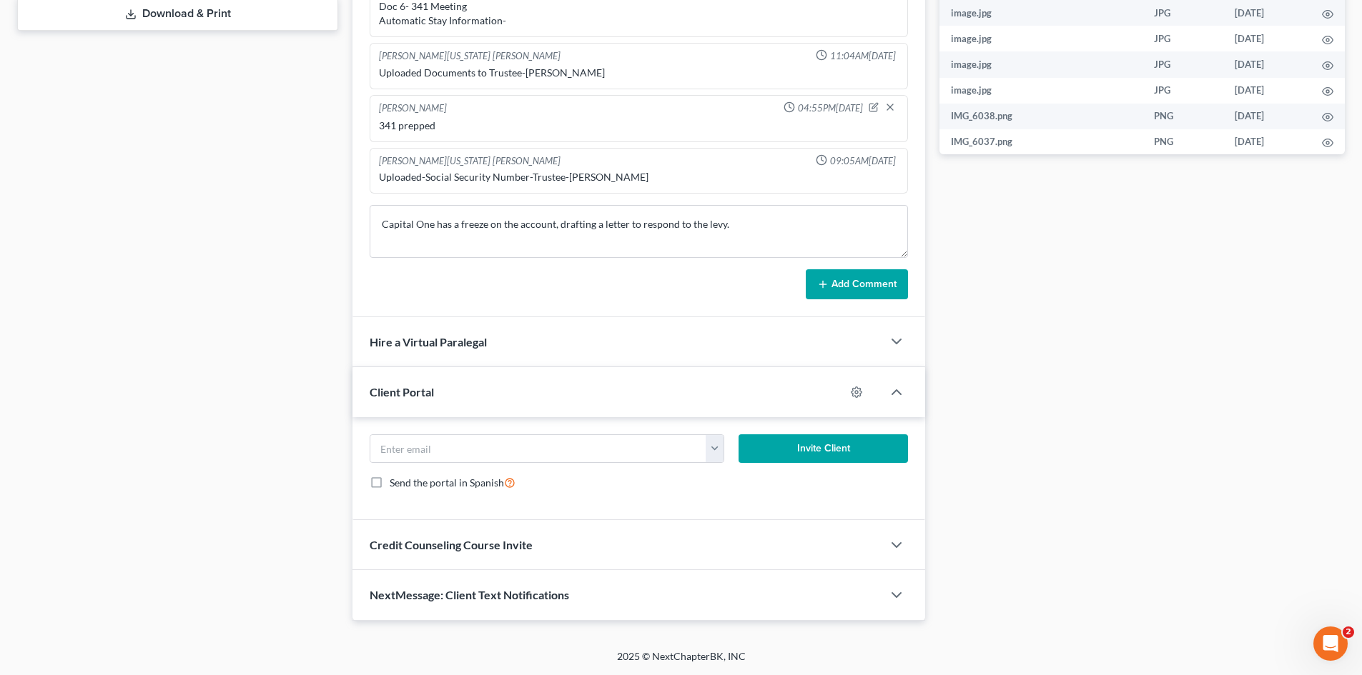
click at [827, 279] on icon at bounding box center [822, 284] width 11 height 11
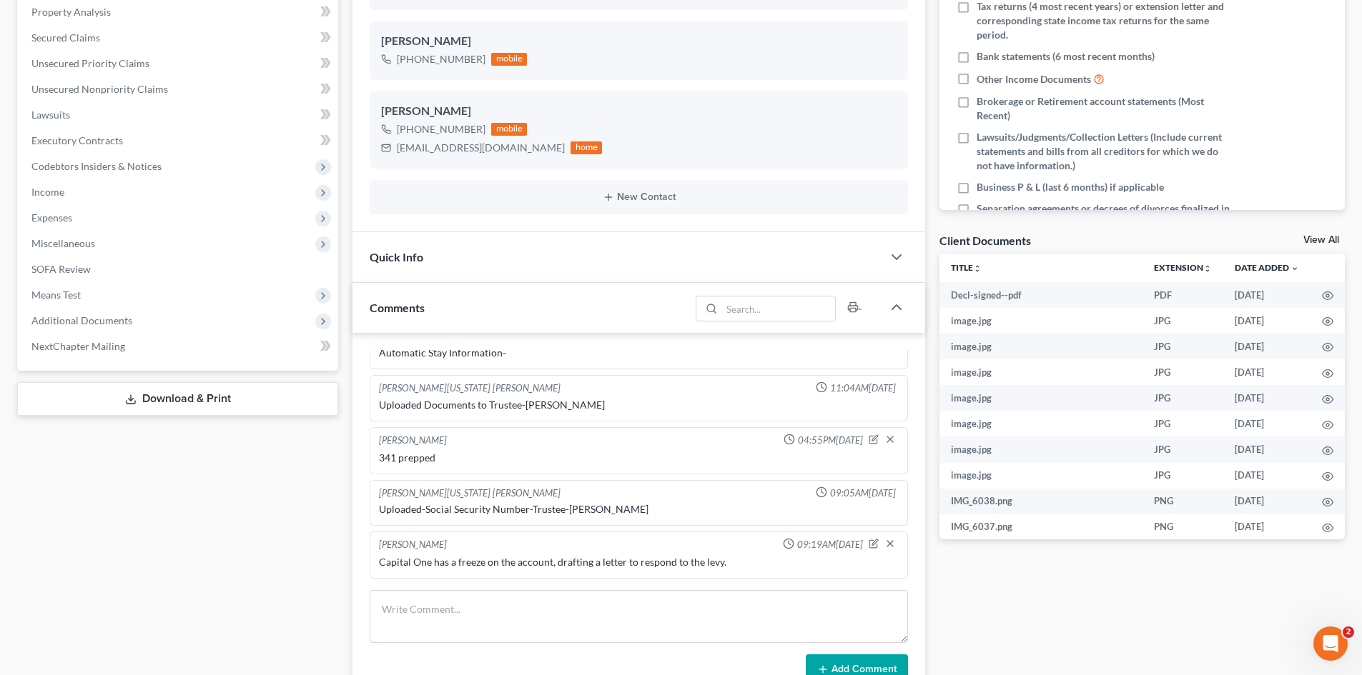
scroll to position [260, 0]
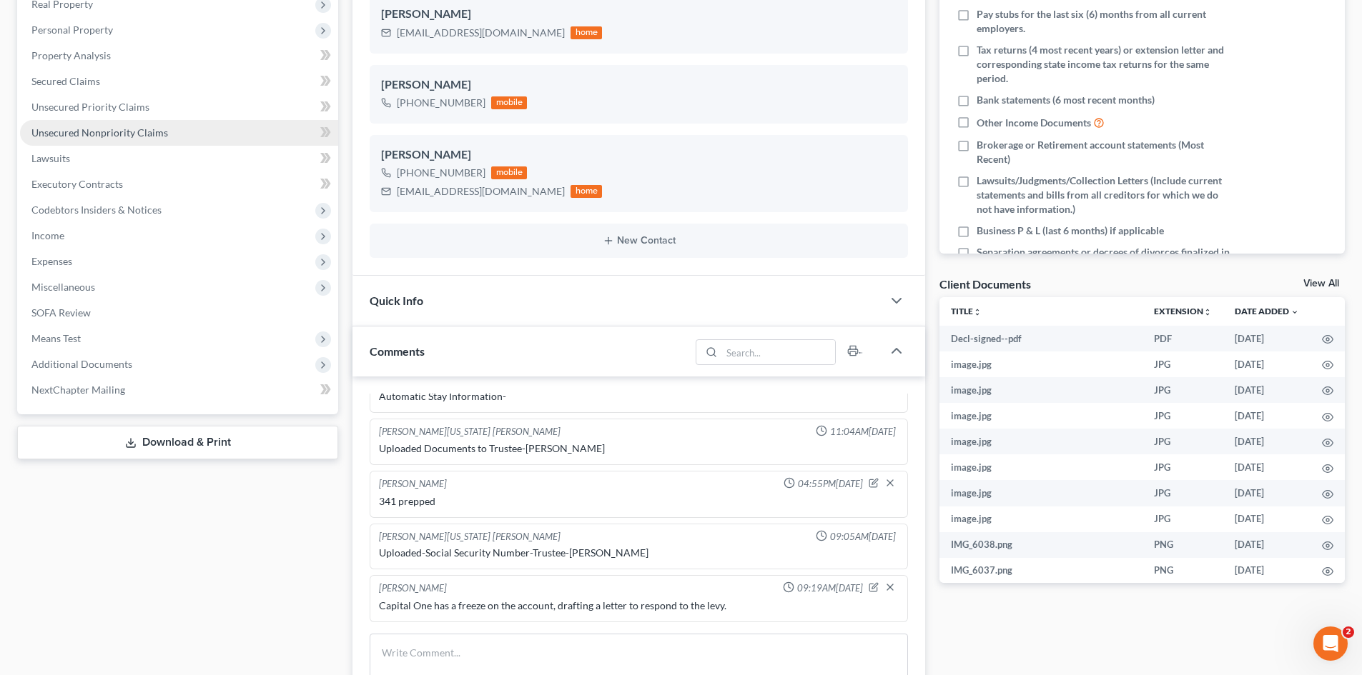
drag, startPoint x: 159, startPoint y: 138, endPoint x: 247, endPoint y: 135, distance: 88.7
click at [159, 138] on span "Unsecured Nonpriority Claims" at bounding box center [99, 133] width 137 height 12
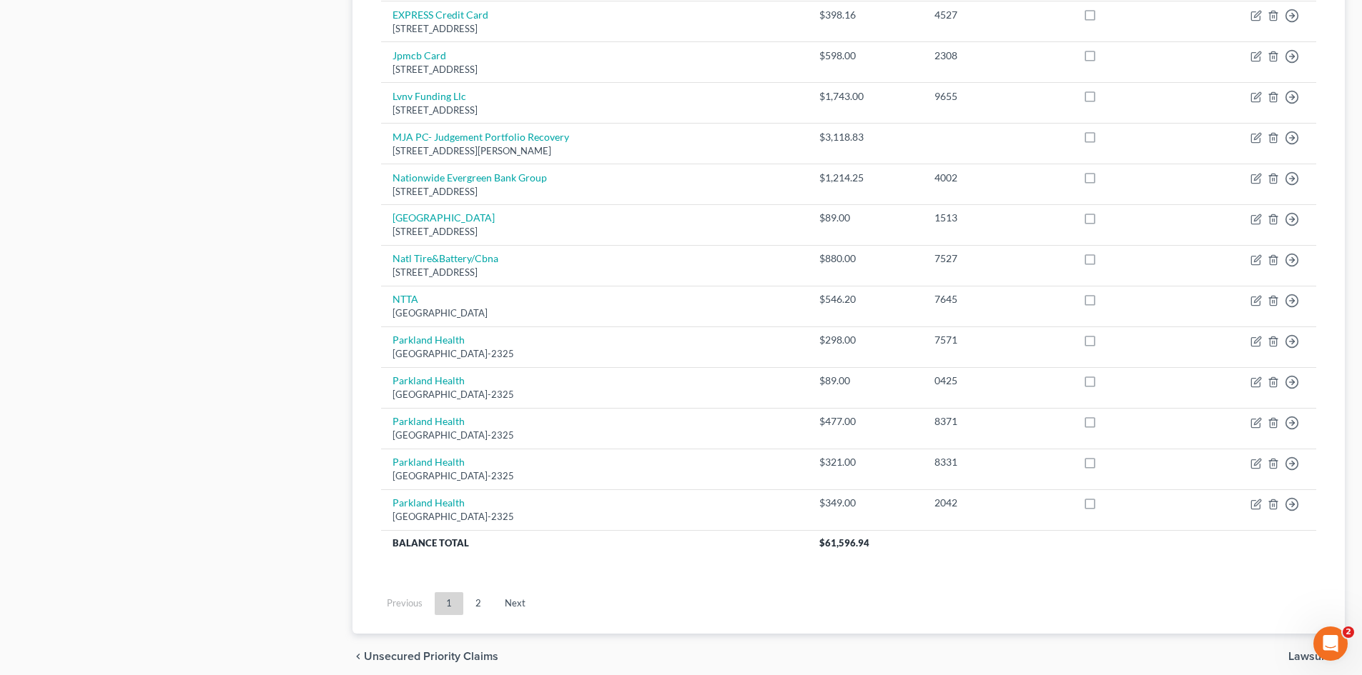
scroll to position [979, 0]
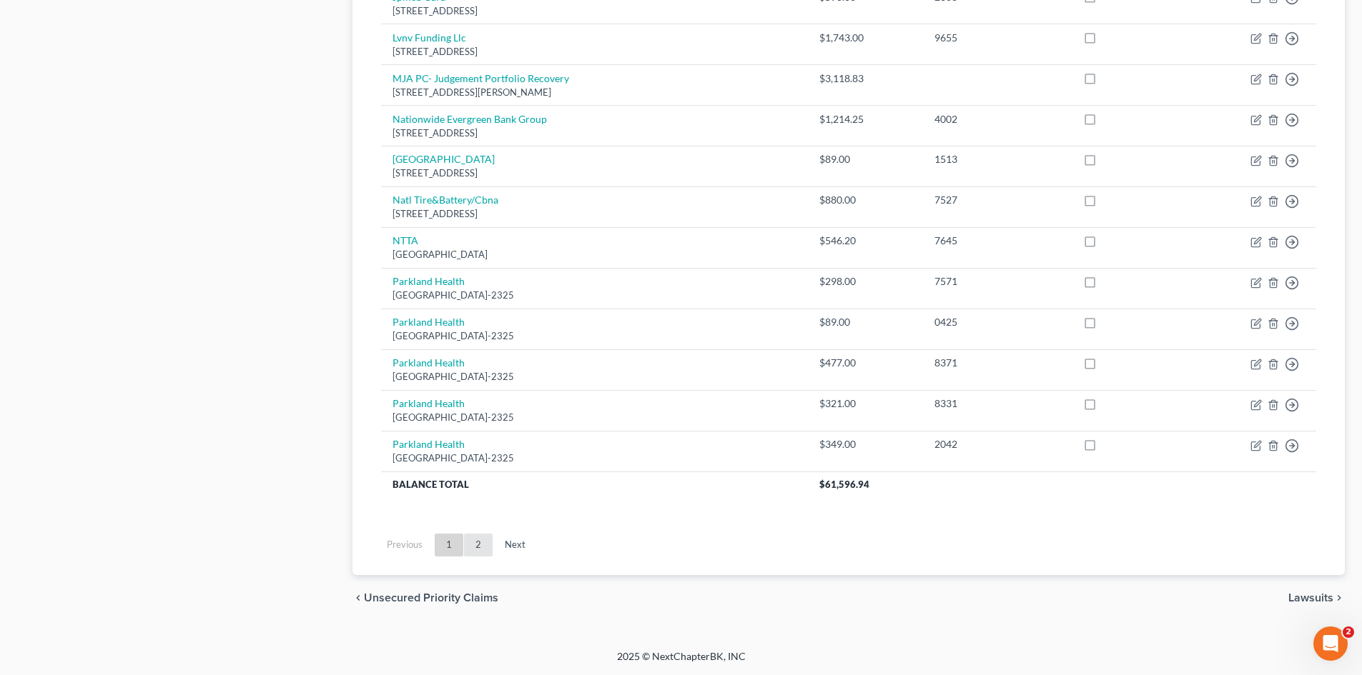
click at [470, 551] on link "2" at bounding box center [478, 545] width 29 height 23
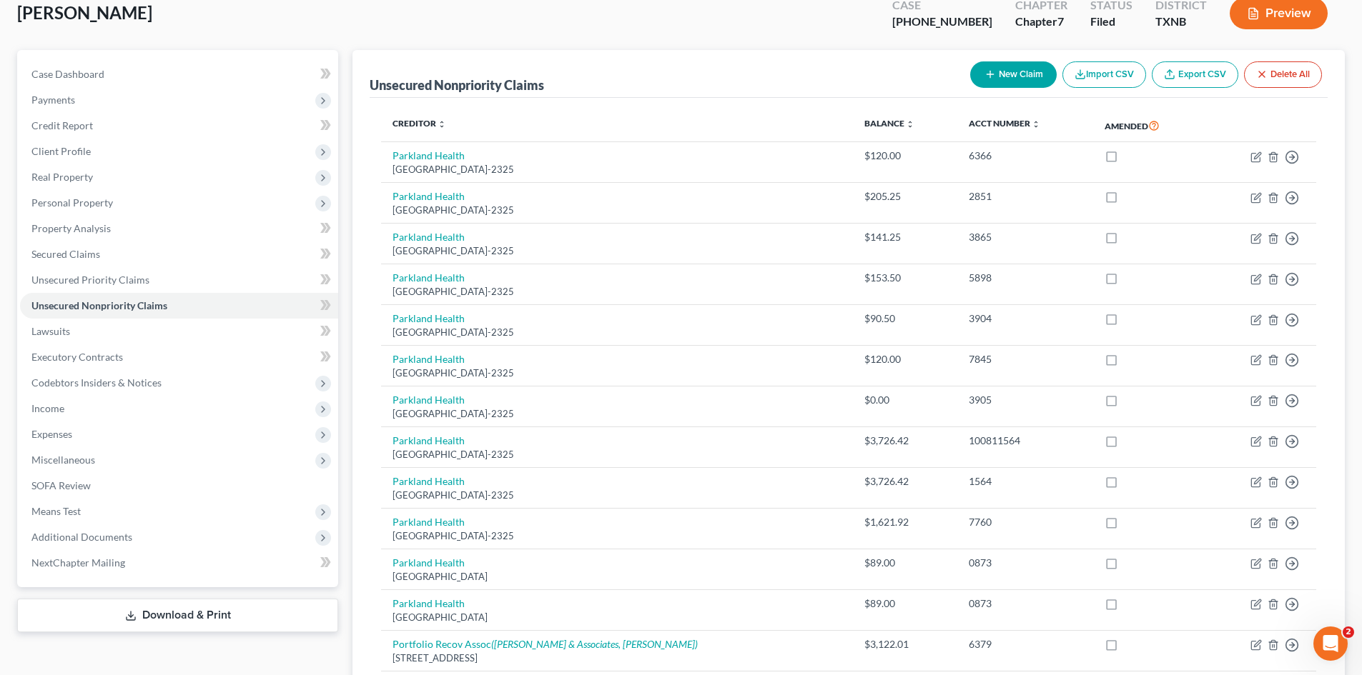
scroll to position [20, 0]
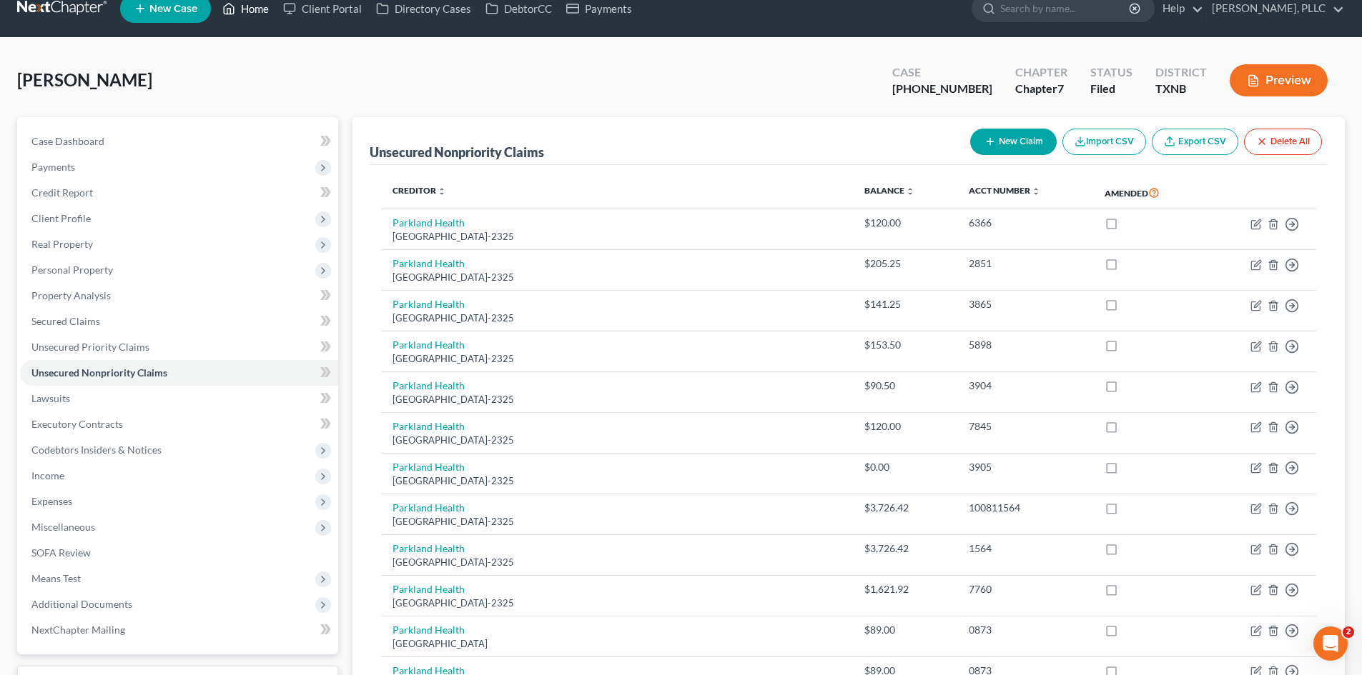
click at [266, 16] on link "Home" at bounding box center [245, 9] width 61 height 26
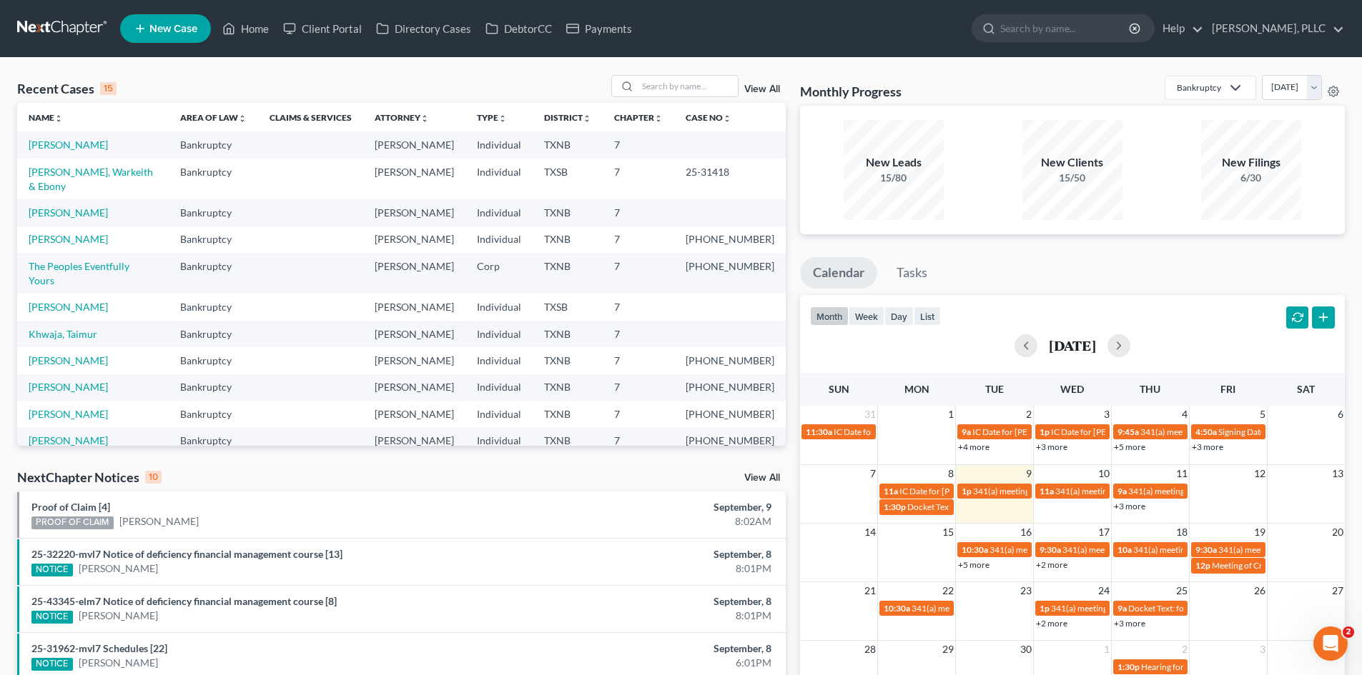
click at [524, 115] on th "Type unfold_more expand_more expand_less" at bounding box center [498, 117] width 67 height 29
click at [695, 375] on td "[PHONE_NUMBER]" at bounding box center [730, 388] width 112 height 26
click at [499, 11] on ul "New Case Home Client Portal Directory Cases DebtorCC Payments - No Result - See…" at bounding box center [732, 28] width 1224 height 37
click at [605, 34] on link "Payments" at bounding box center [599, 29] width 80 height 26
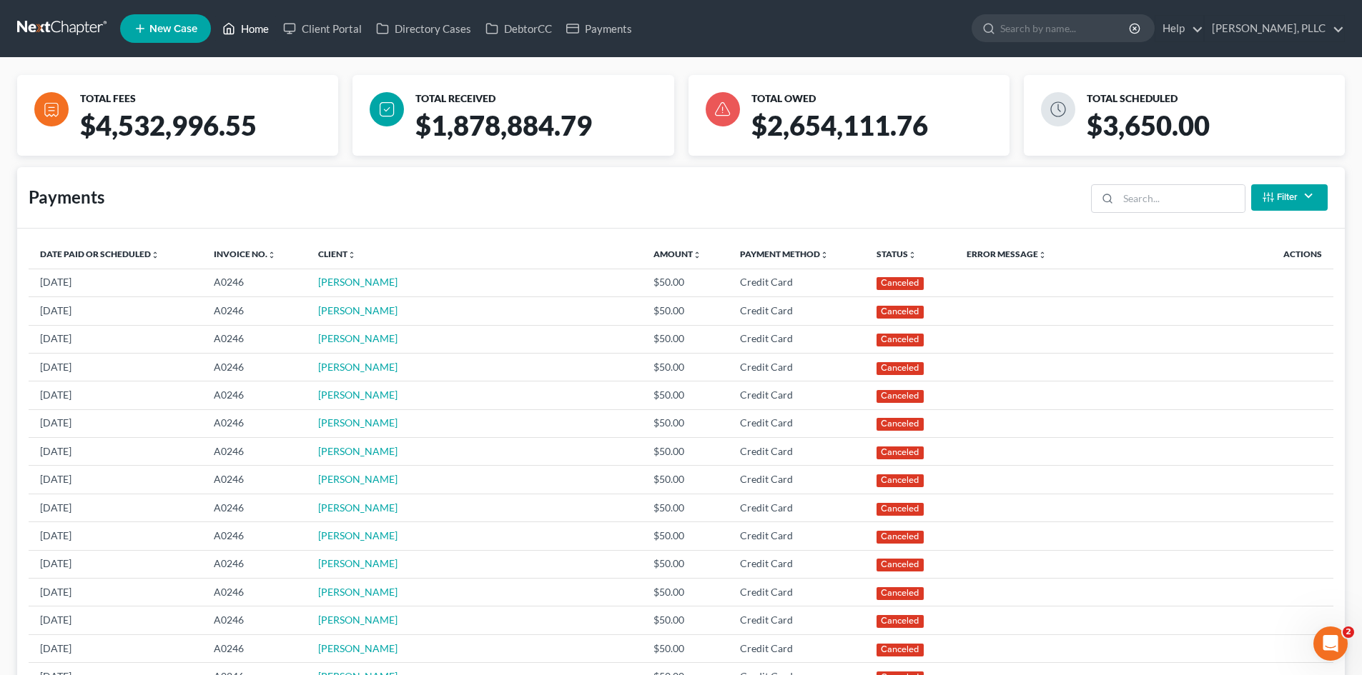
click at [238, 36] on link "Home" at bounding box center [245, 29] width 61 height 26
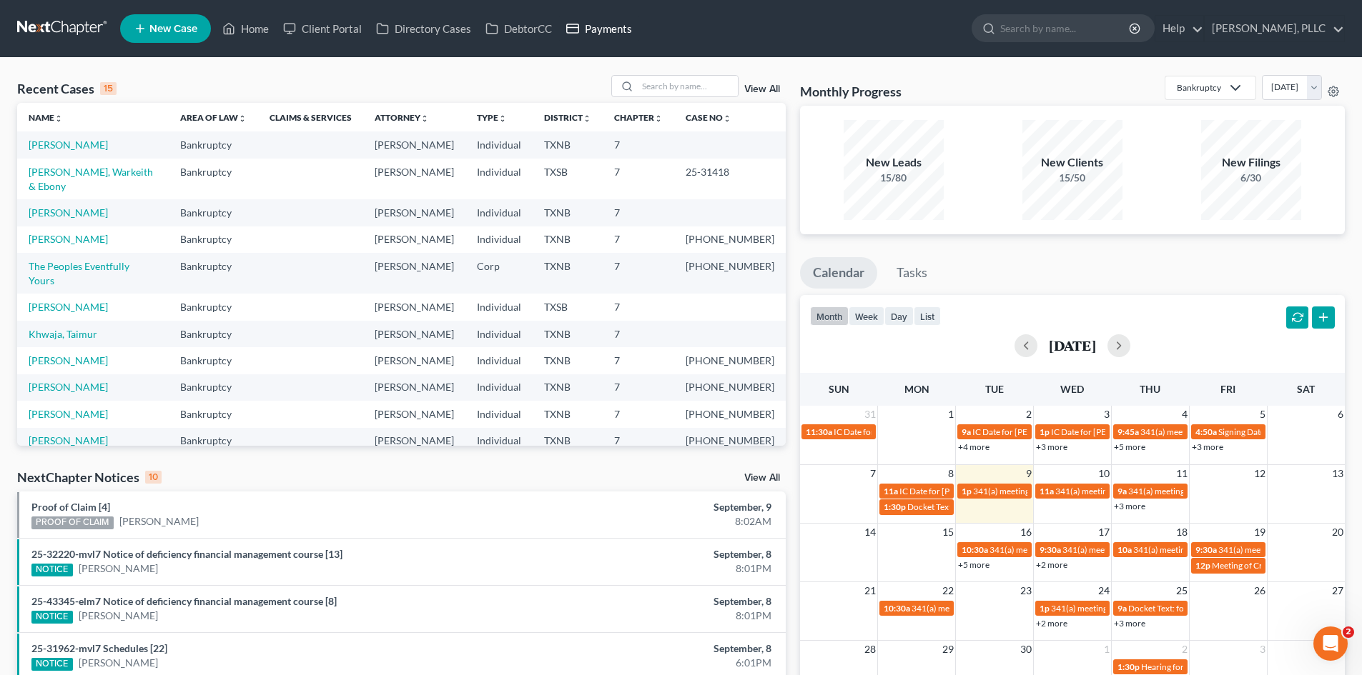
click at [594, 32] on link "Payments" at bounding box center [599, 29] width 80 height 26
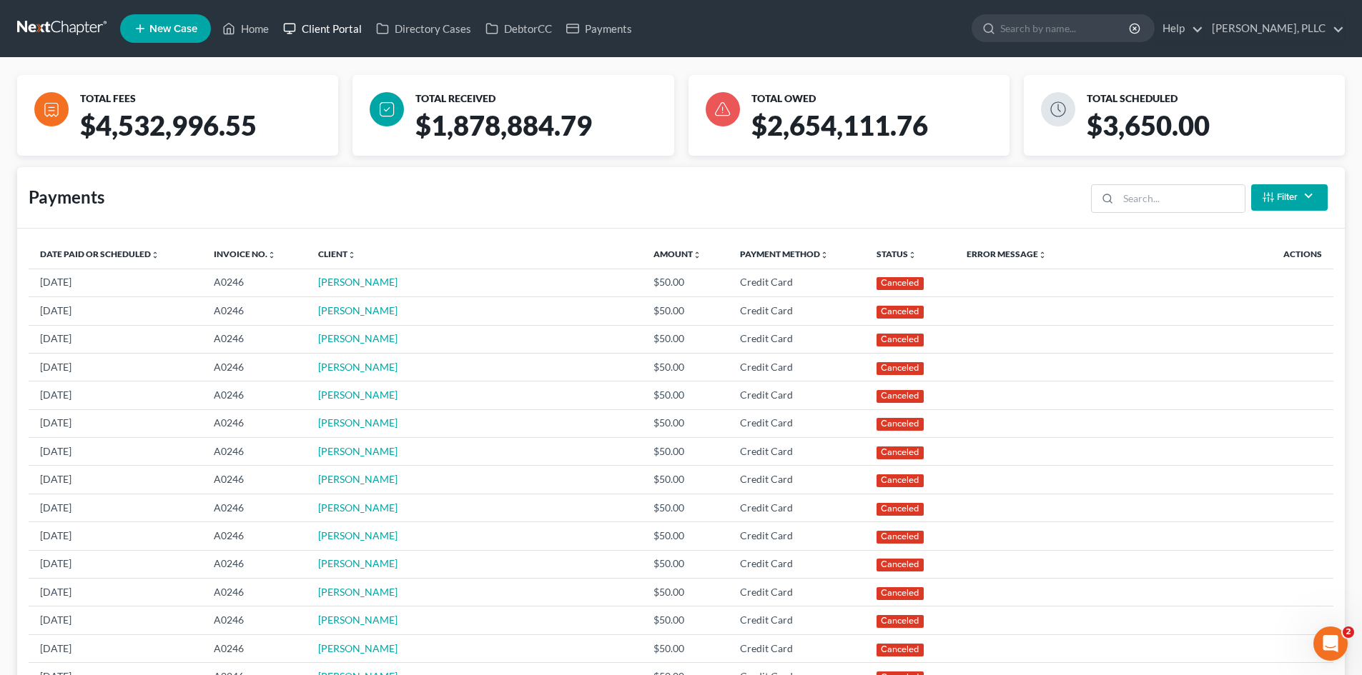
click at [283, 31] on link "Client Portal" at bounding box center [322, 29] width 93 height 26
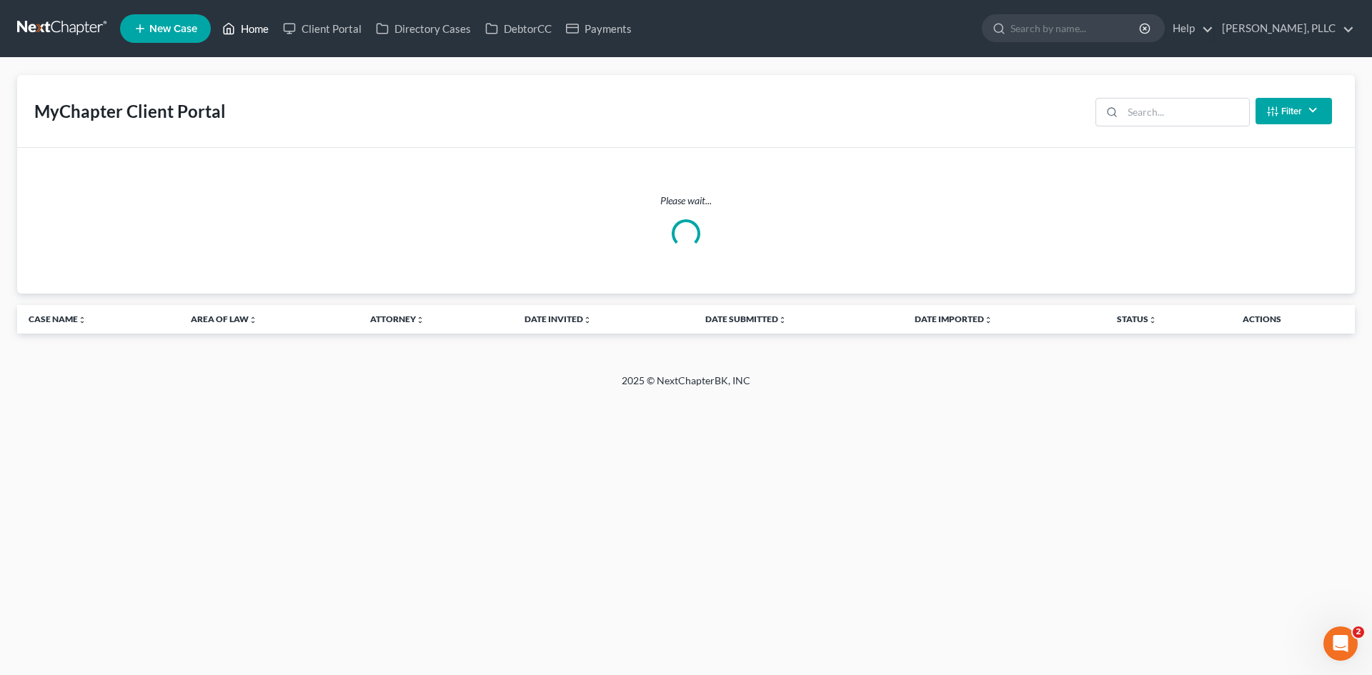
click at [257, 31] on link "Home" at bounding box center [245, 29] width 61 height 26
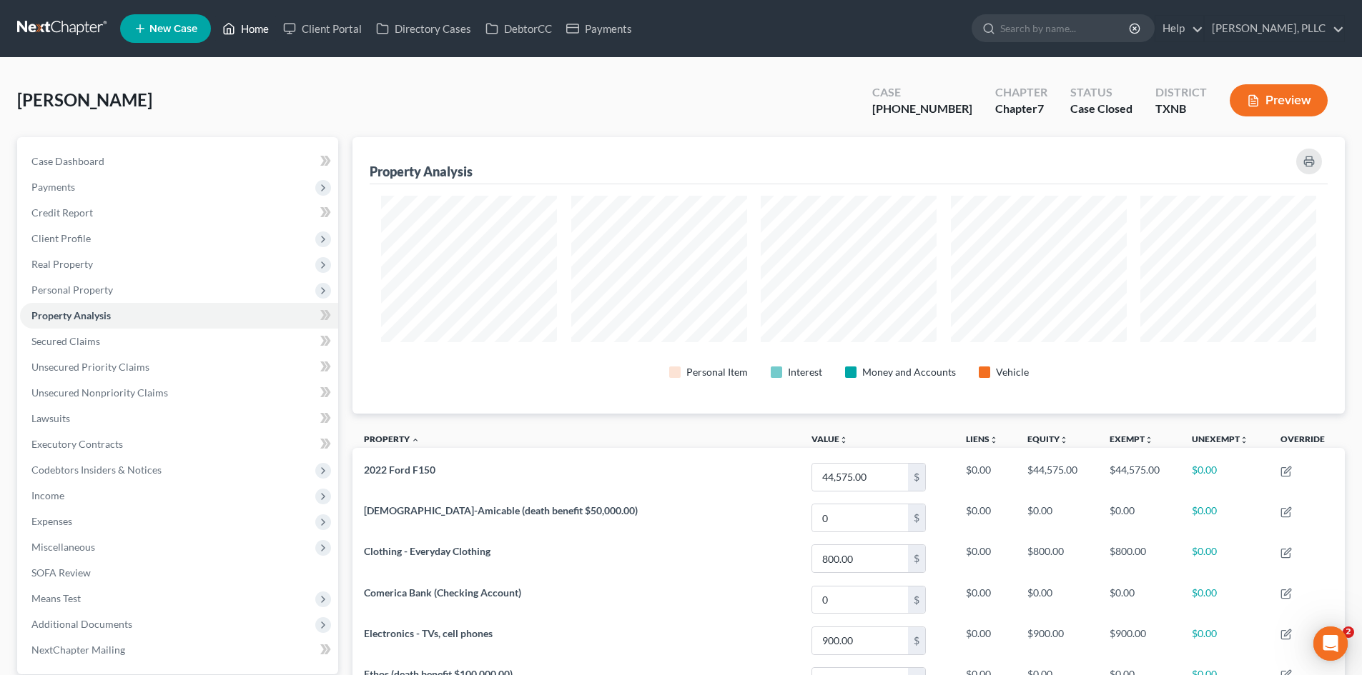
click at [255, 29] on link "Home" at bounding box center [245, 29] width 61 height 26
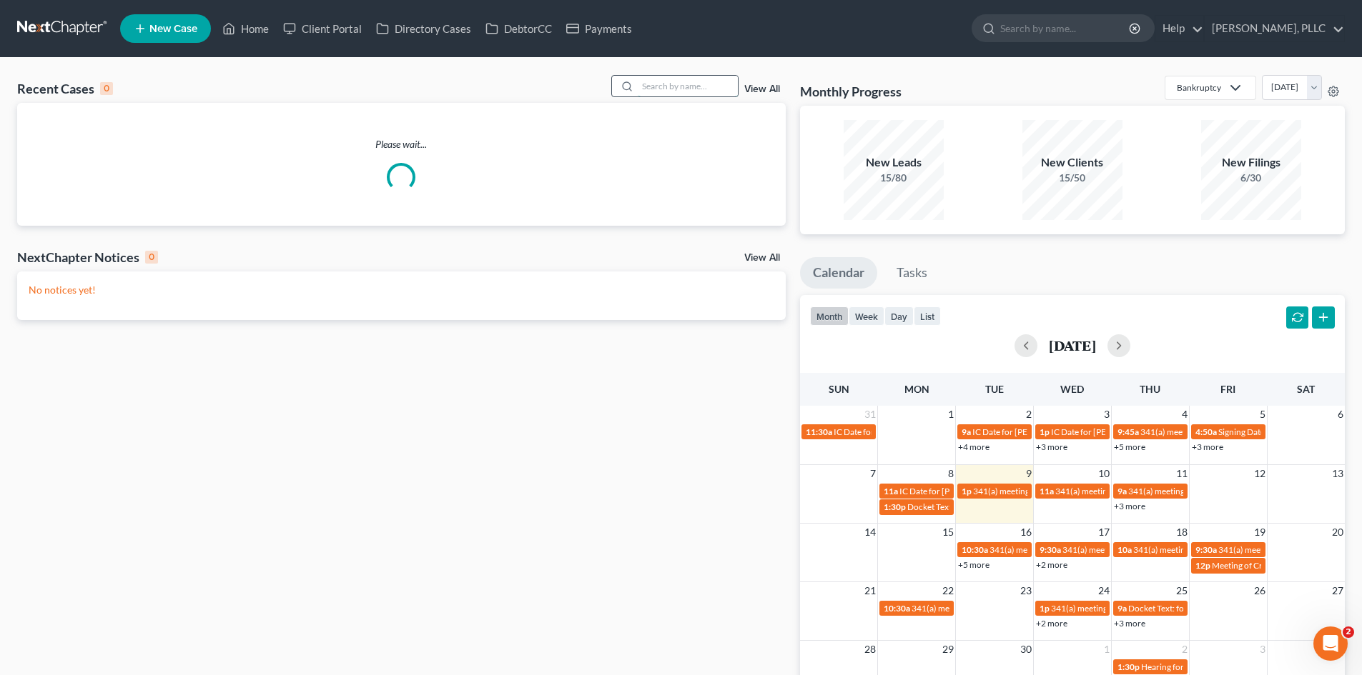
click at [664, 89] on input "search" at bounding box center [688, 86] width 100 height 21
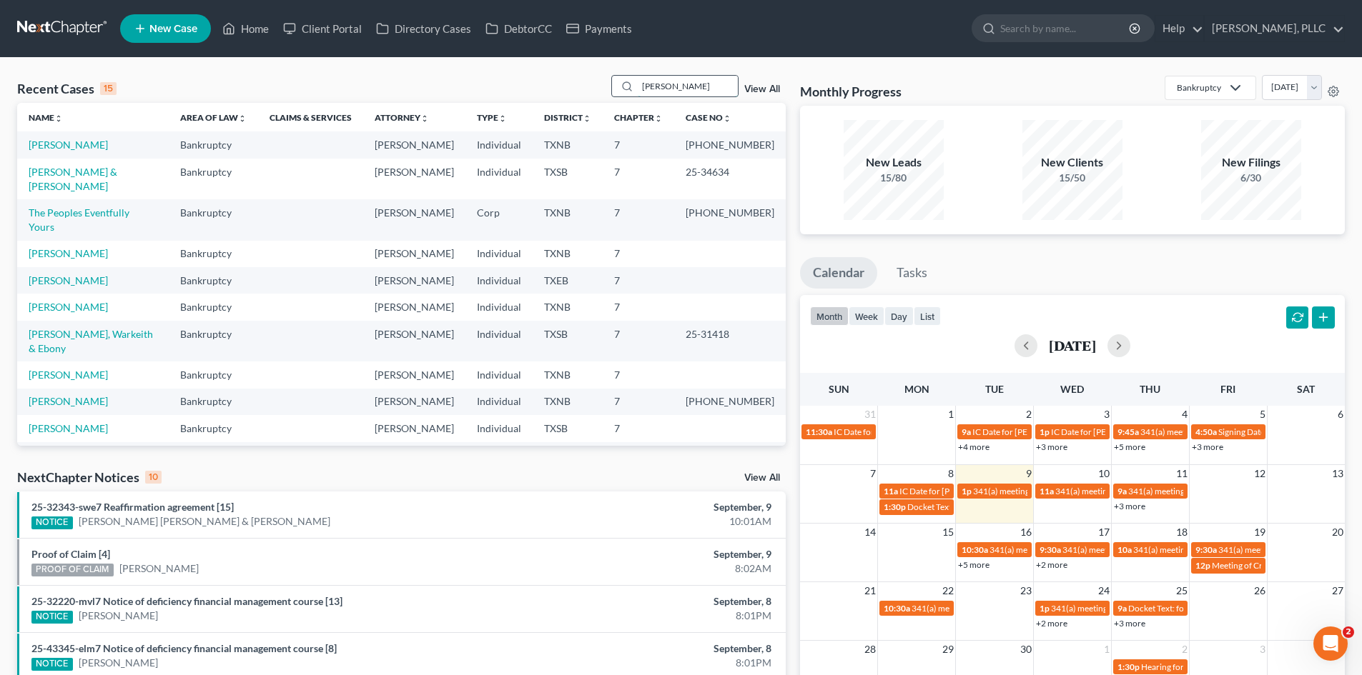
type input "myers"
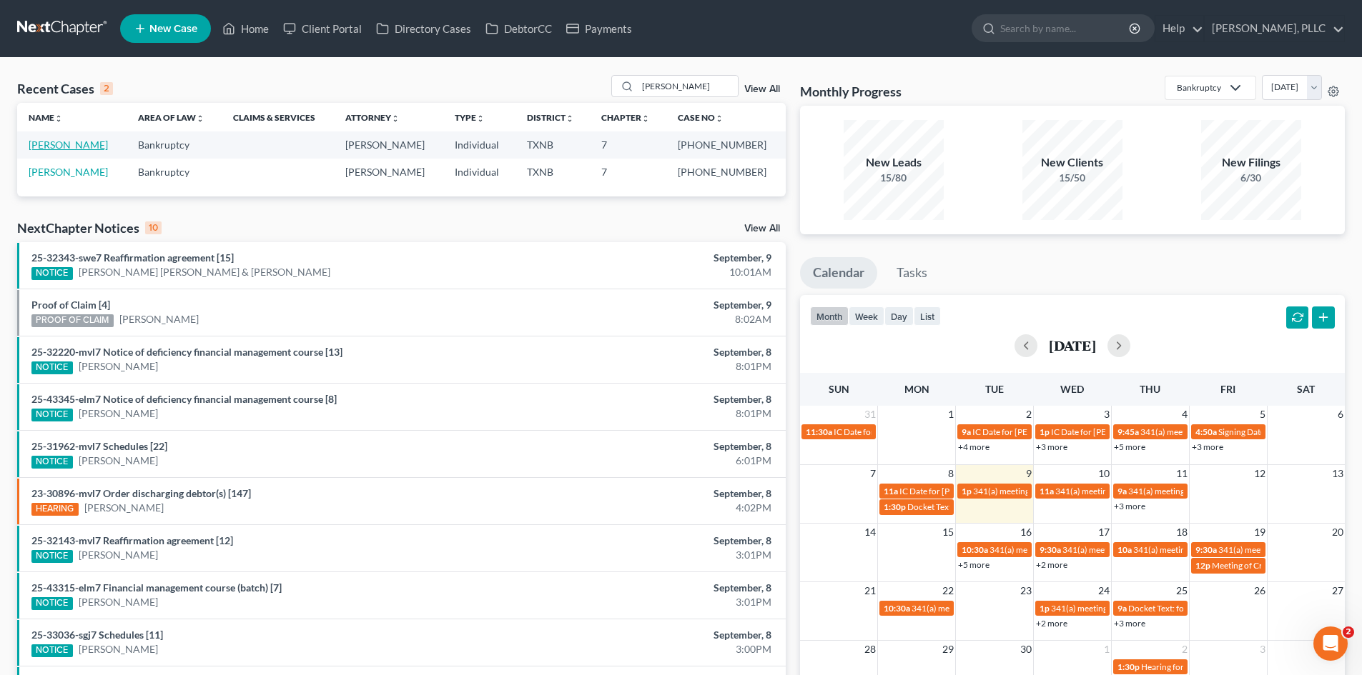
click at [61, 144] on link "[PERSON_NAME]" at bounding box center [68, 145] width 79 height 12
select select "4"
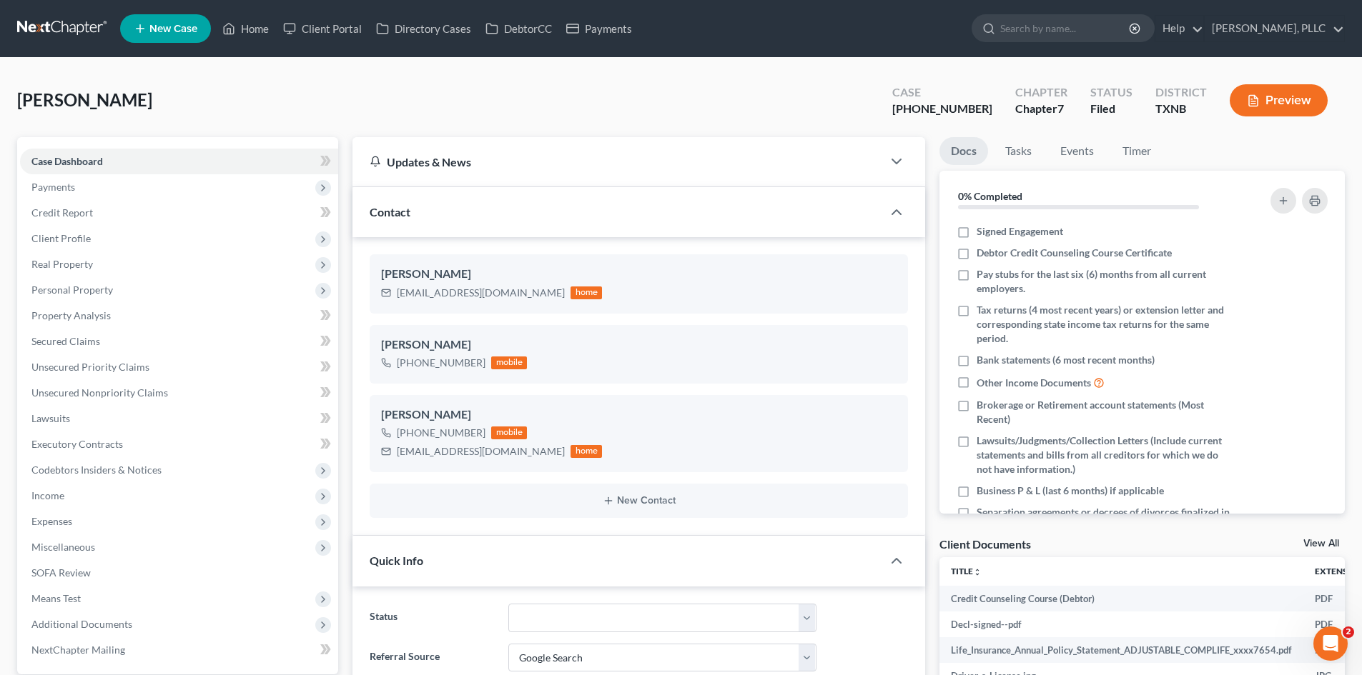
scroll to position [7979, 0]
click at [118, 495] on span "Income" at bounding box center [179, 496] width 318 height 26
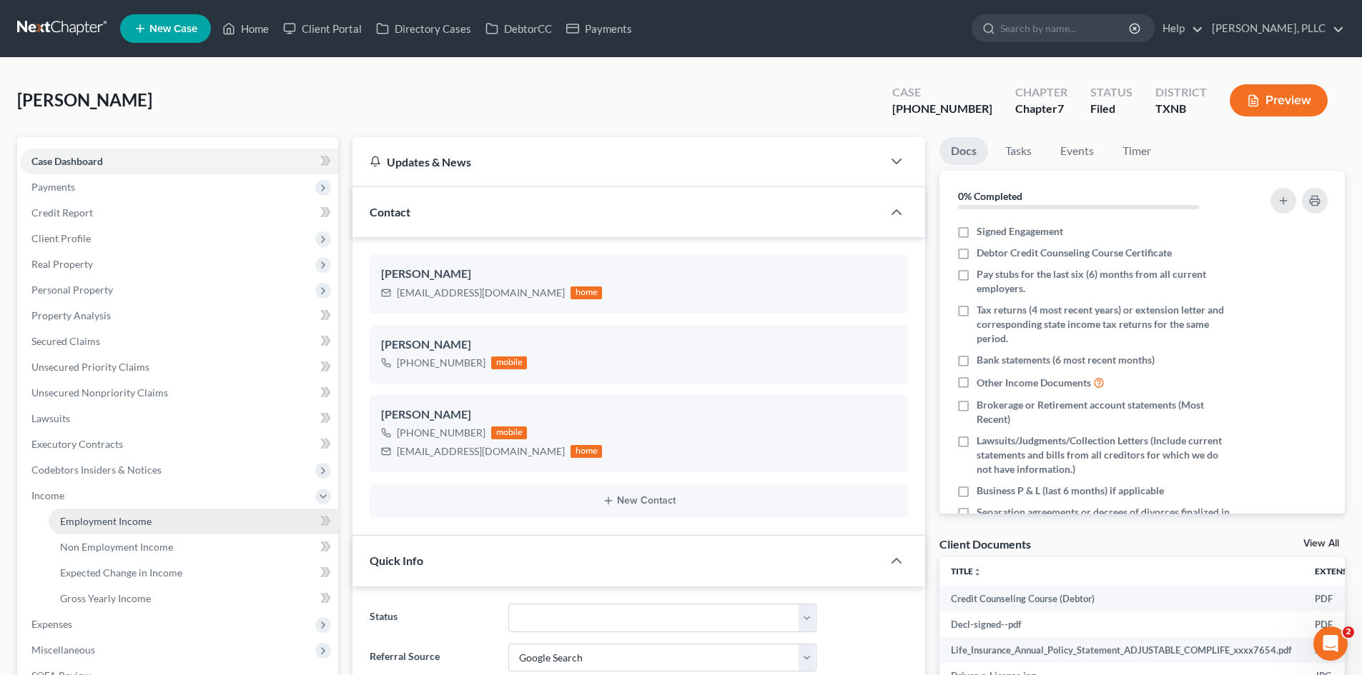
click at [135, 525] on span "Employment Income" at bounding box center [105, 521] width 91 height 12
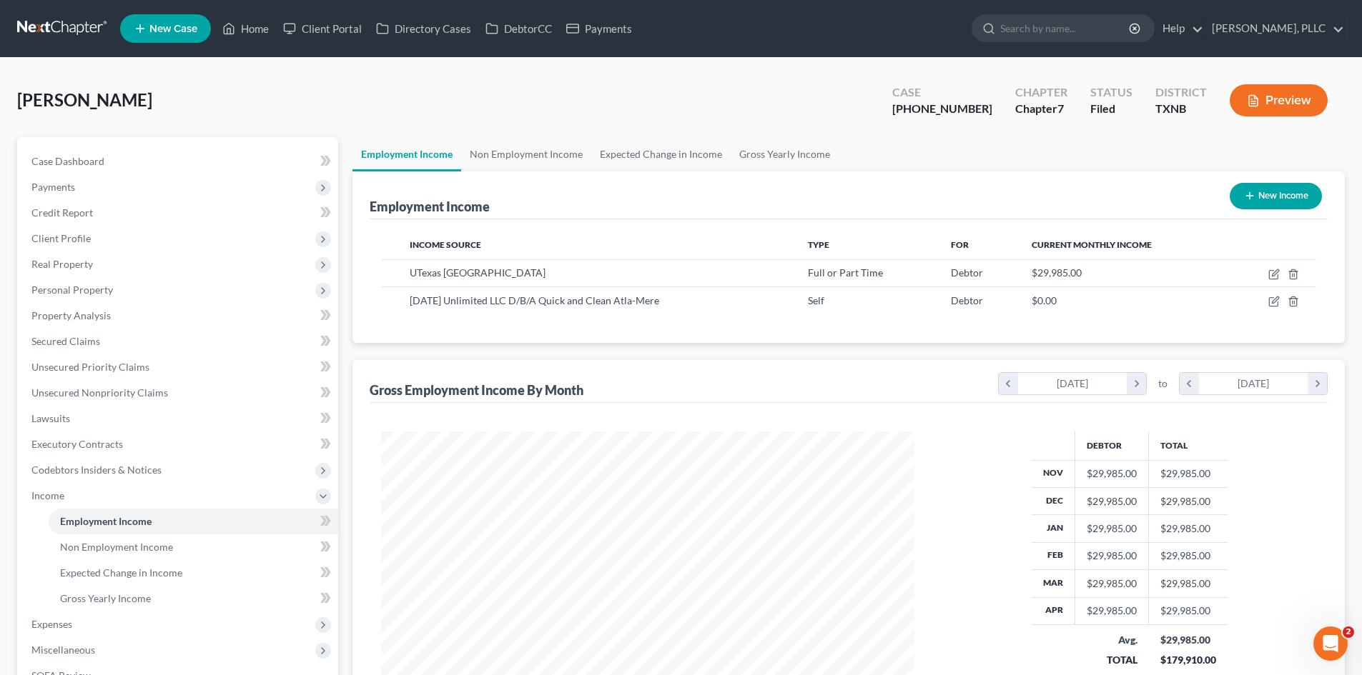
scroll to position [267, 562]
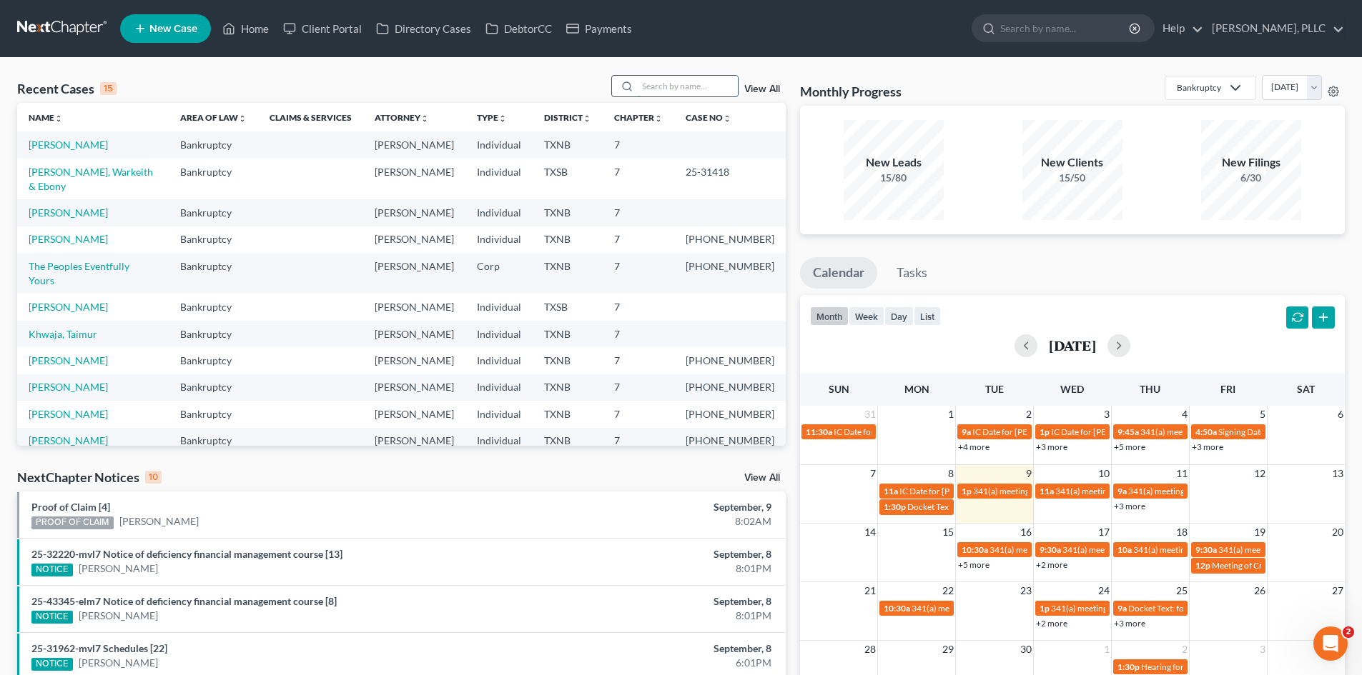
click at [677, 88] on input "search" at bounding box center [688, 86] width 100 height 21
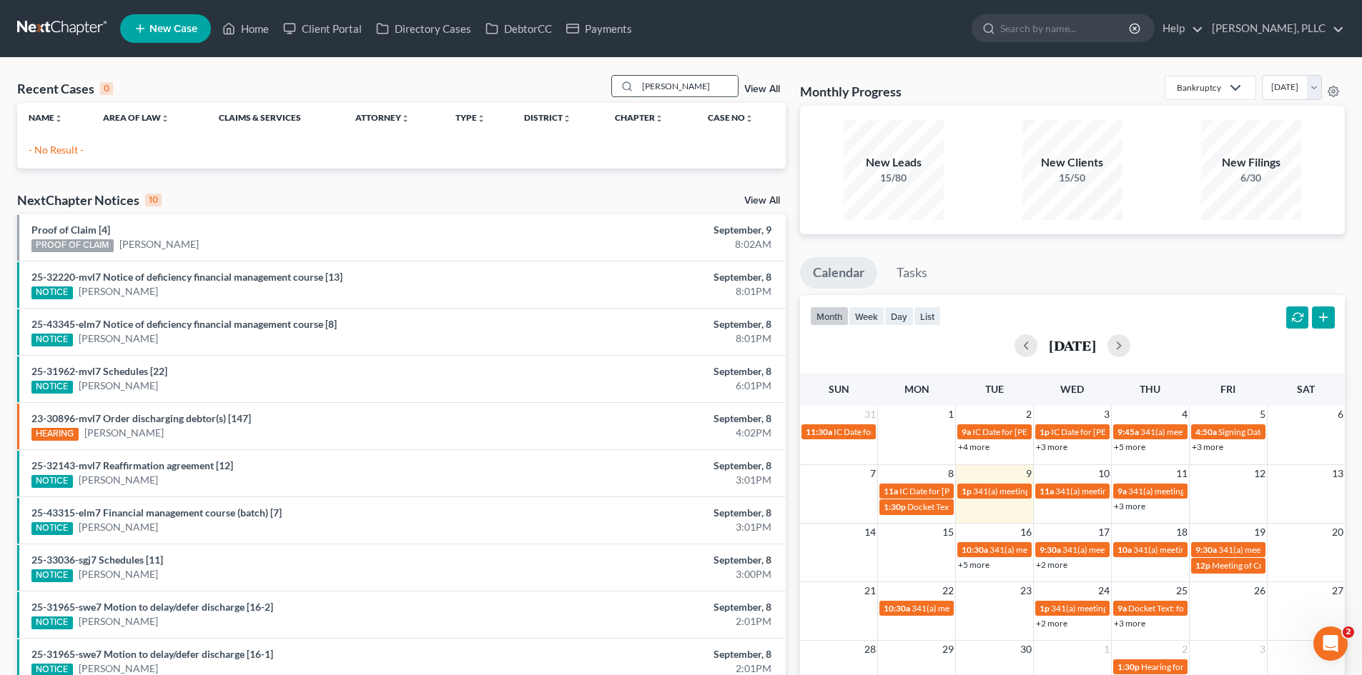
type input "myers"
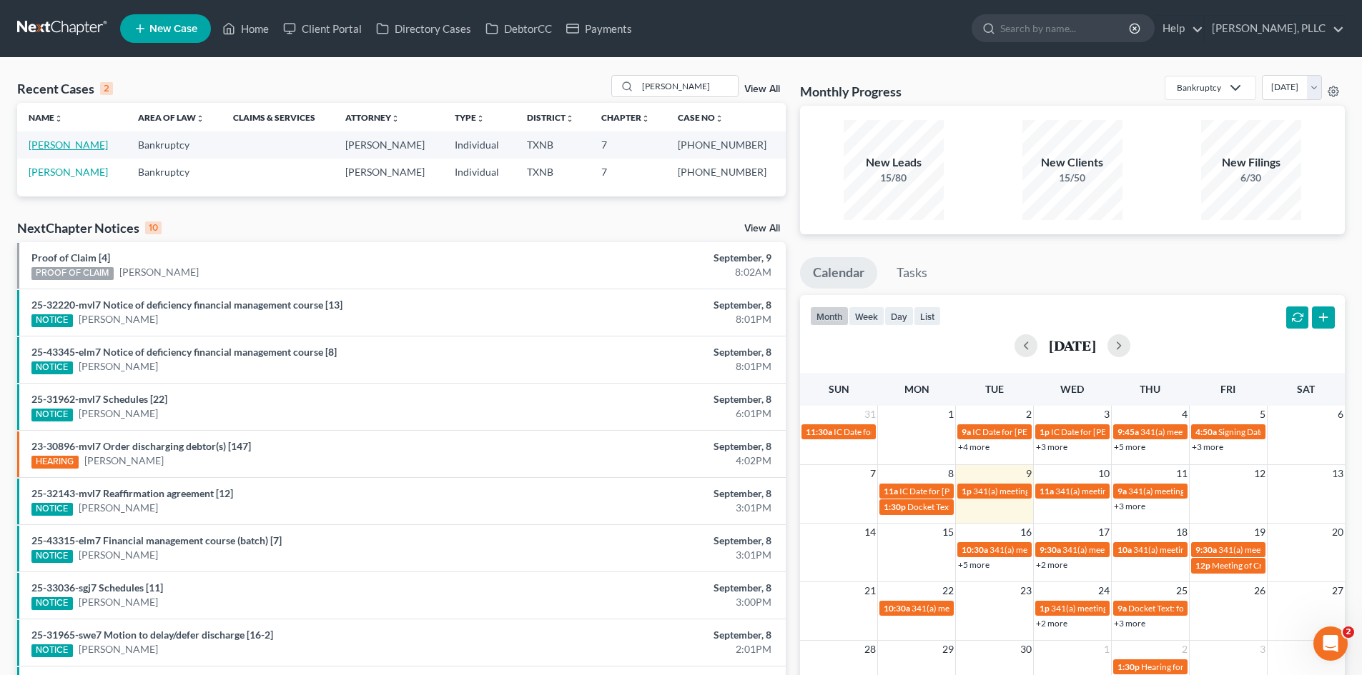
click at [46, 144] on link "[PERSON_NAME]" at bounding box center [68, 145] width 79 height 12
select select "4"
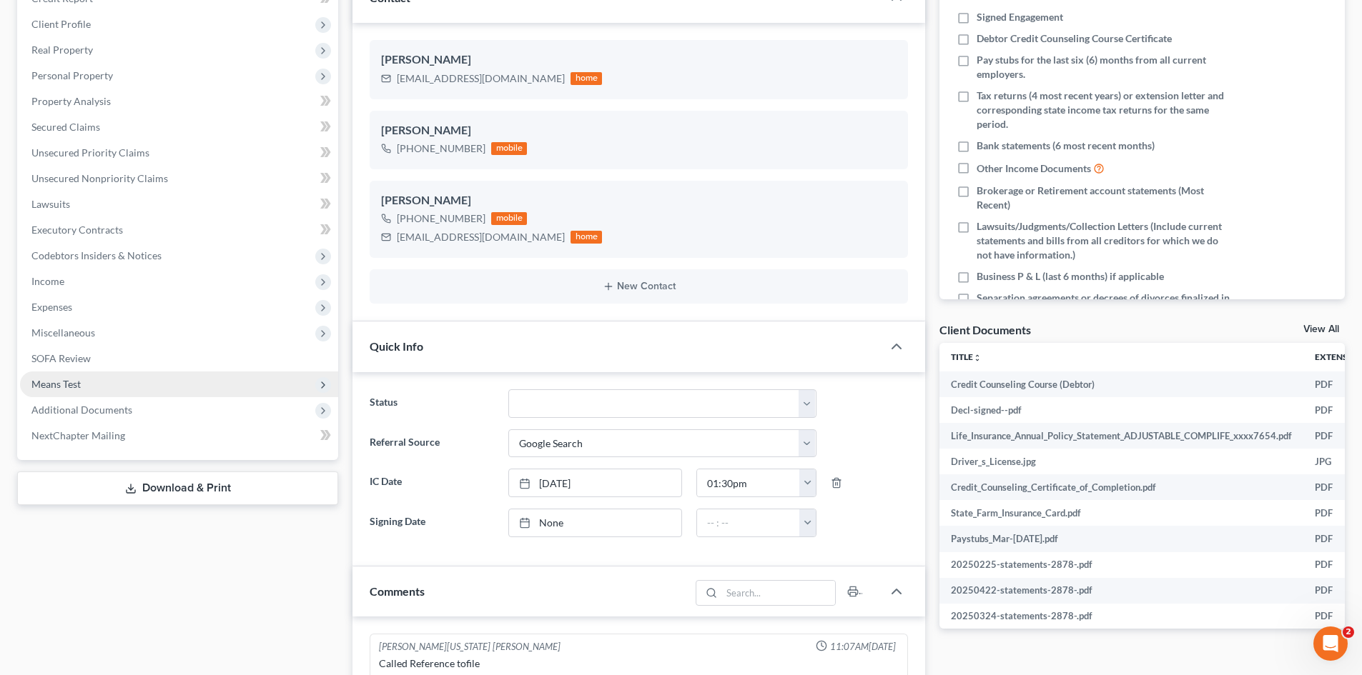
scroll to position [7979, 0]
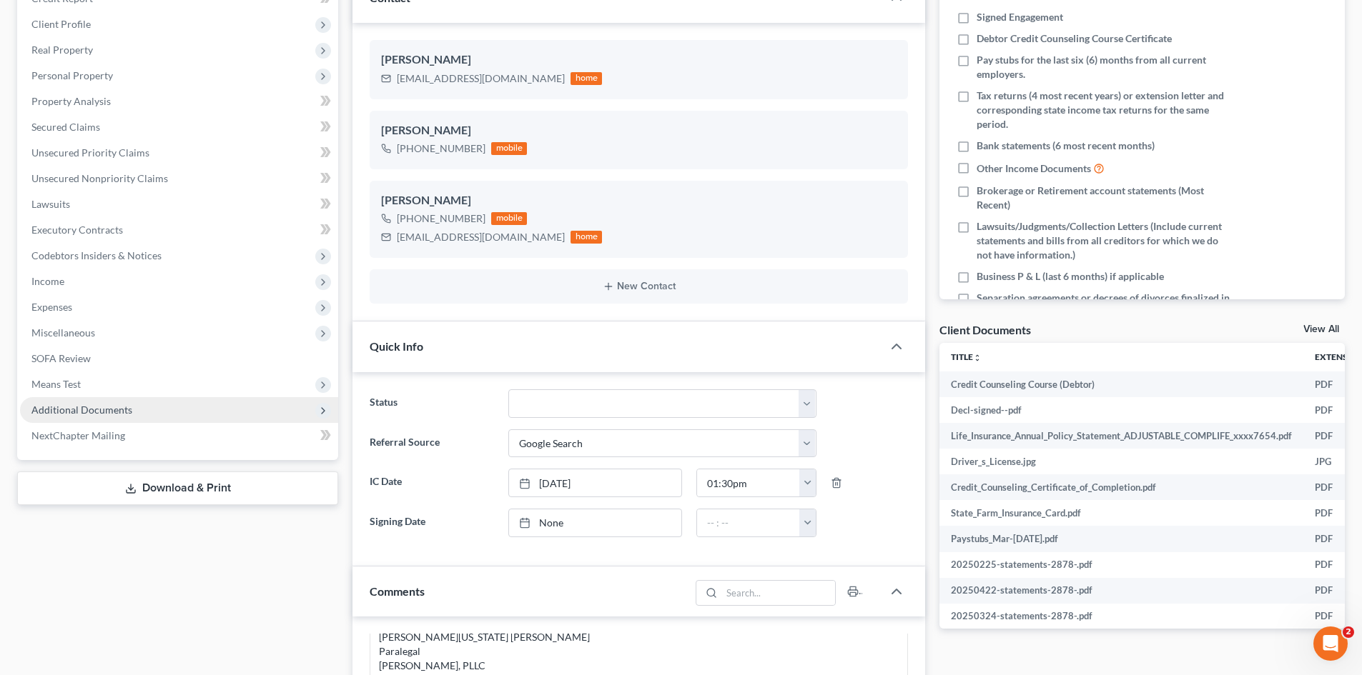
click at [133, 415] on span "Additional Documents" at bounding box center [179, 410] width 318 height 26
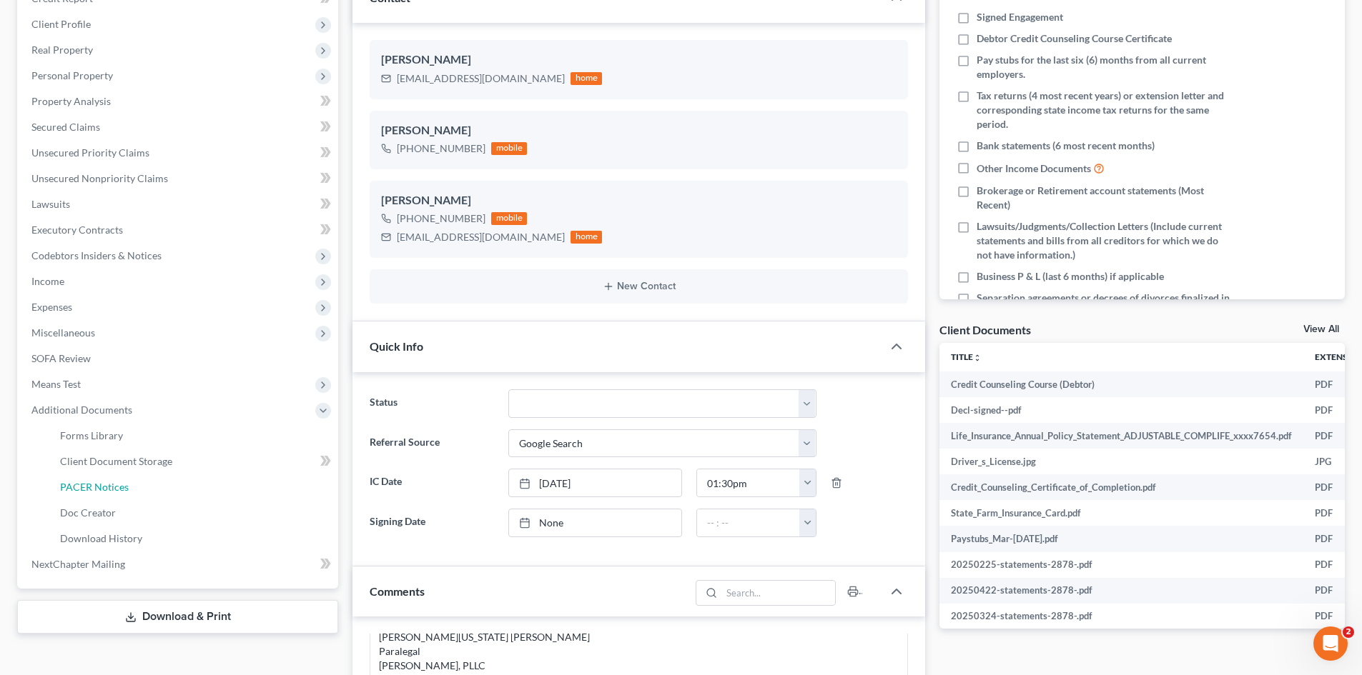
drag, startPoint x: 116, startPoint y: 483, endPoint x: 845, endPoint y: 360, distance: 739.5
click at [117, 483] on span "PACER Notices" at bounding box center [94, 487] width 69 height 12
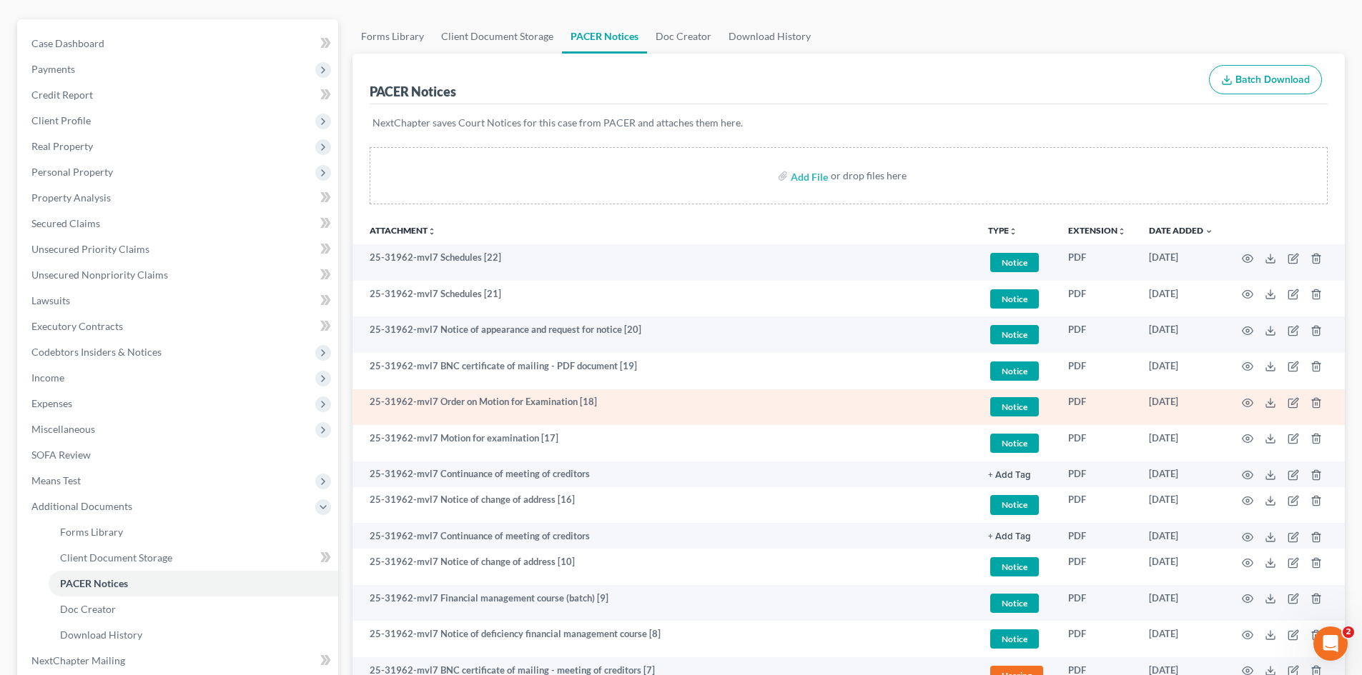
scroll to position [143, 0]
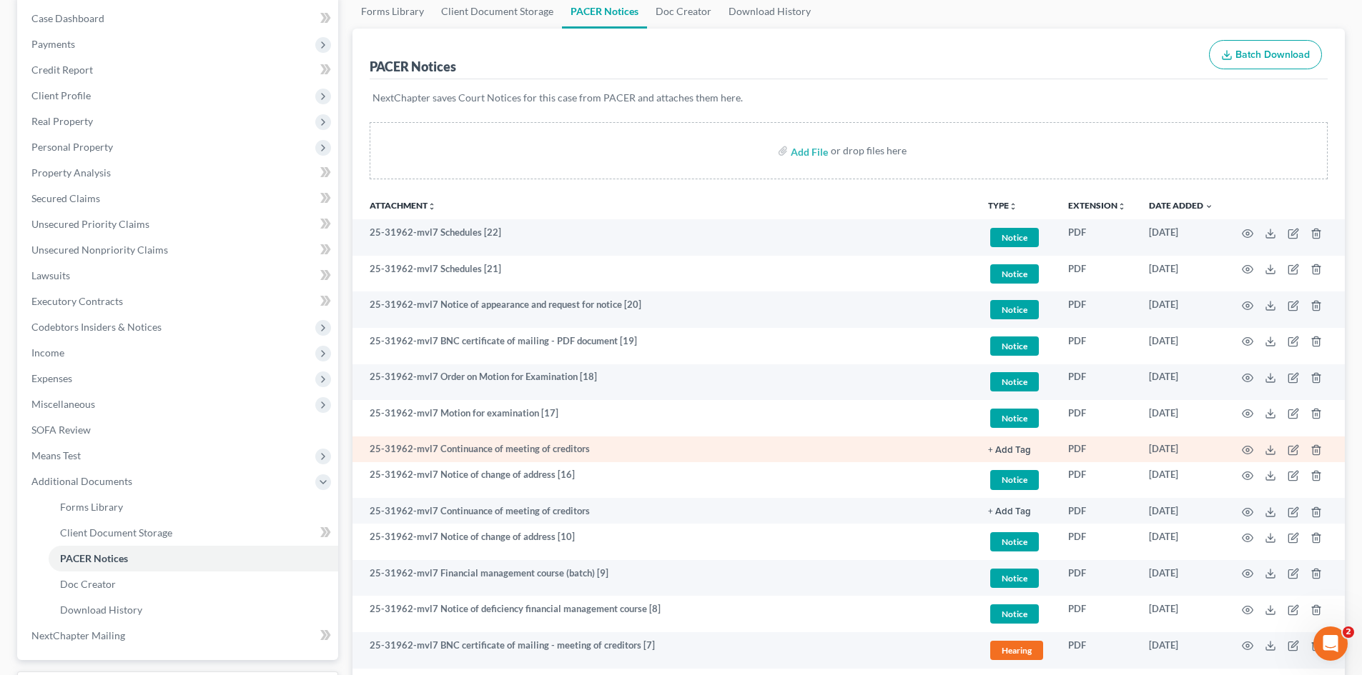
click at [1237, 450] on td at bounding box center [1284, 450] width 120 height 26
click at [1246, 449] on icon "button" at bounding box center [1247, 450] width 11 height 11
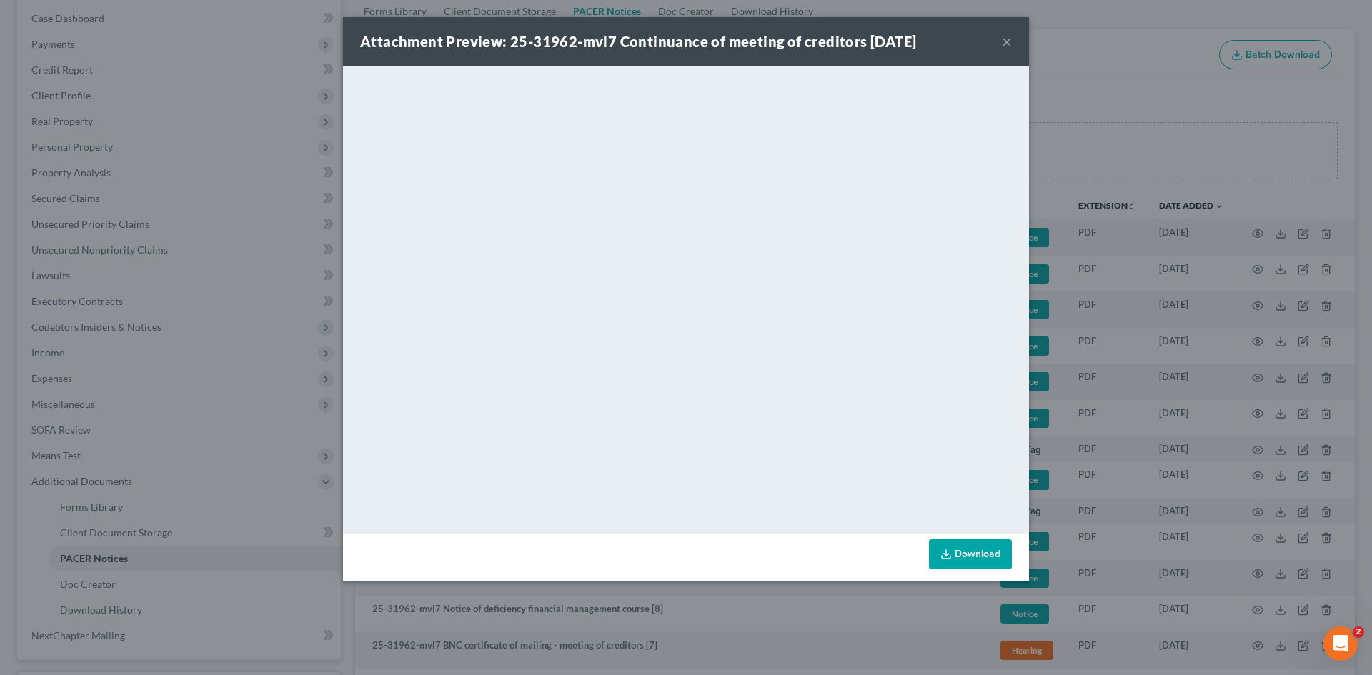
click at [1010, 36] on button "×" at bounding box center [1007, 41] width 10 height 17
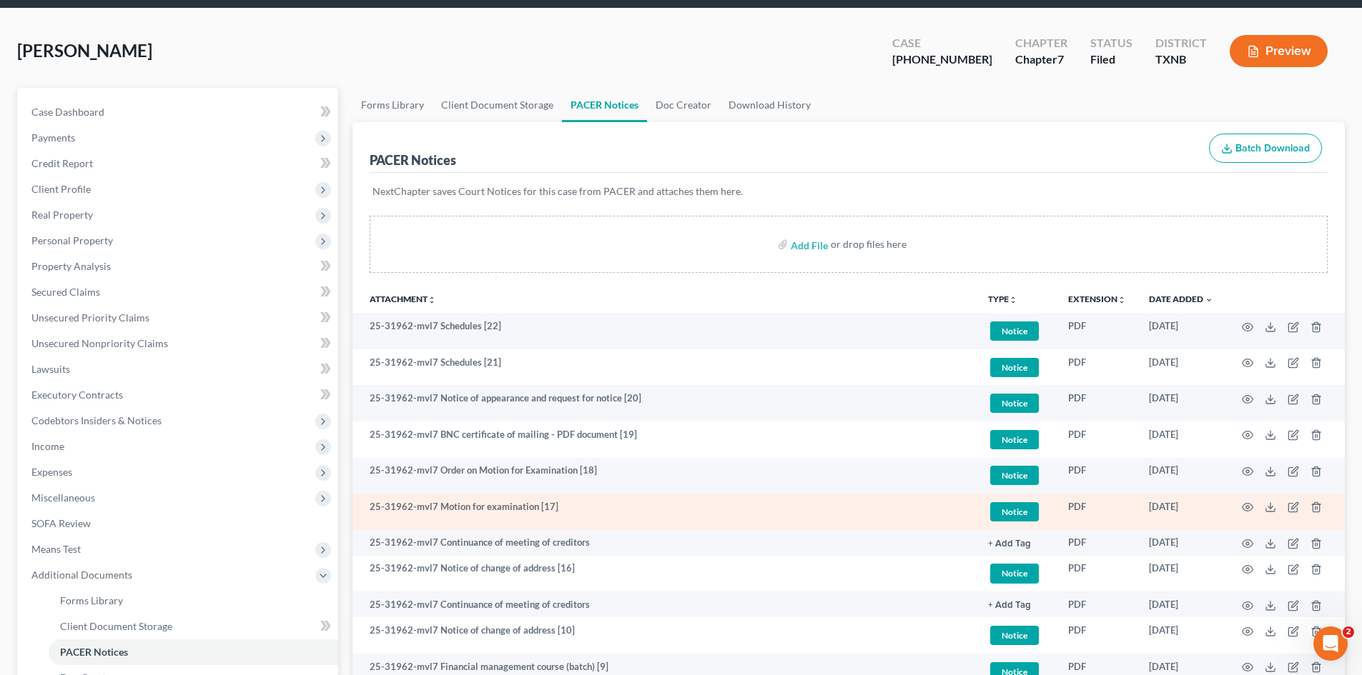
scroll to position [71, 0]
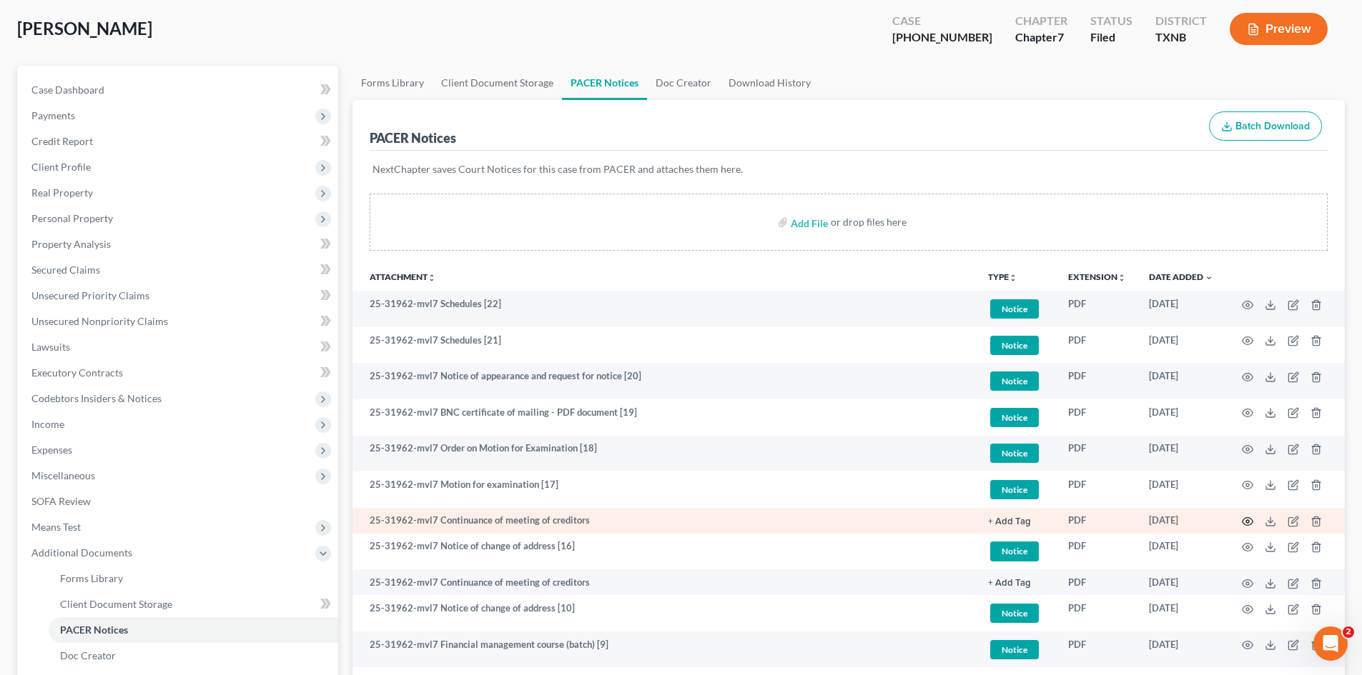
click at [1249, 527] on icon "button" at bounding box center [1247, 521] width 11 height 11
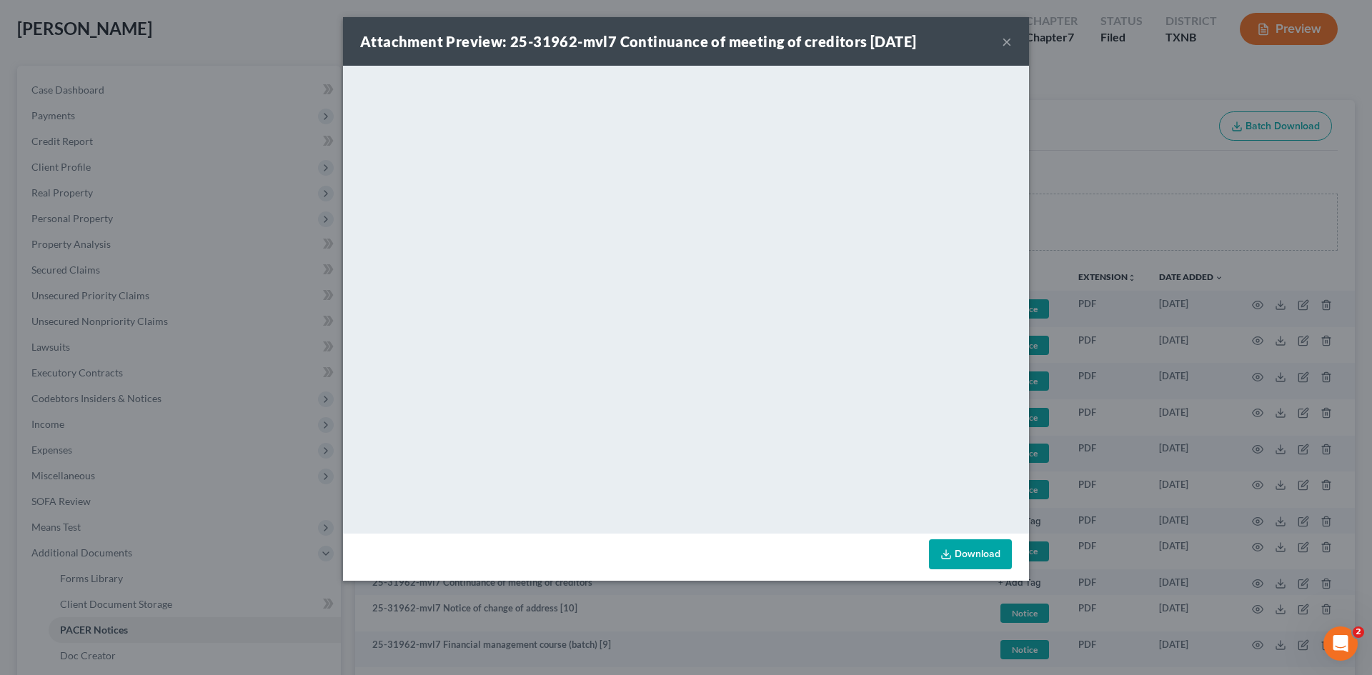
click at [1008, 44] on button "×" at bounding box center [1007, 41] width 10 height 17
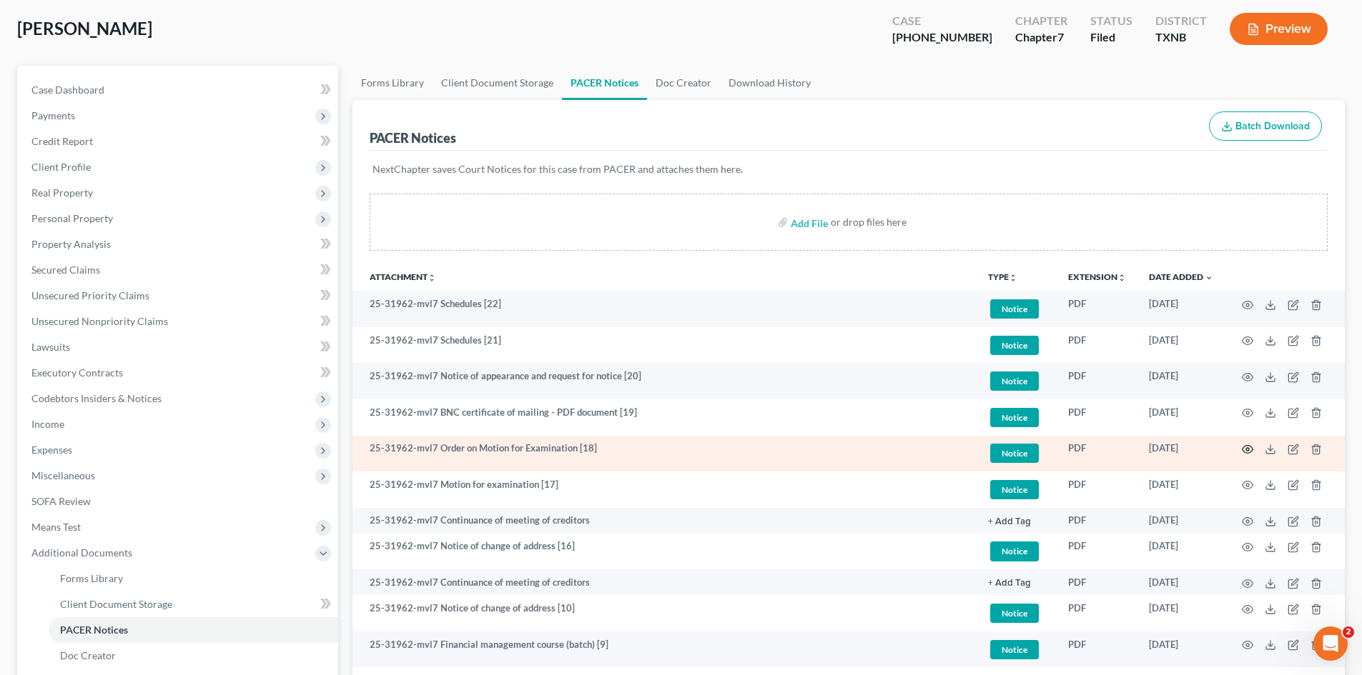
click at [1244, 453] on icon "button" at bounding box center [1247, 449] width 11 height 11
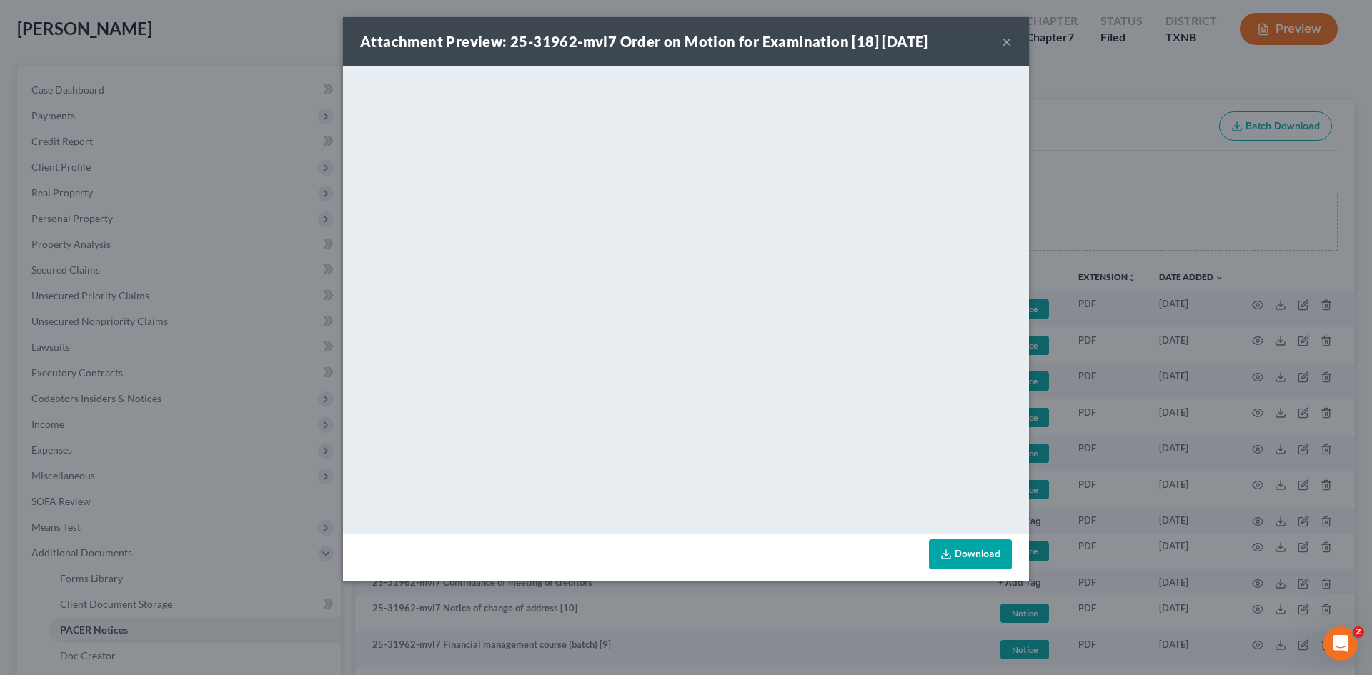
click at [1006, 41] on button "×" at bounding box center [1007, 41] width 10 height 17
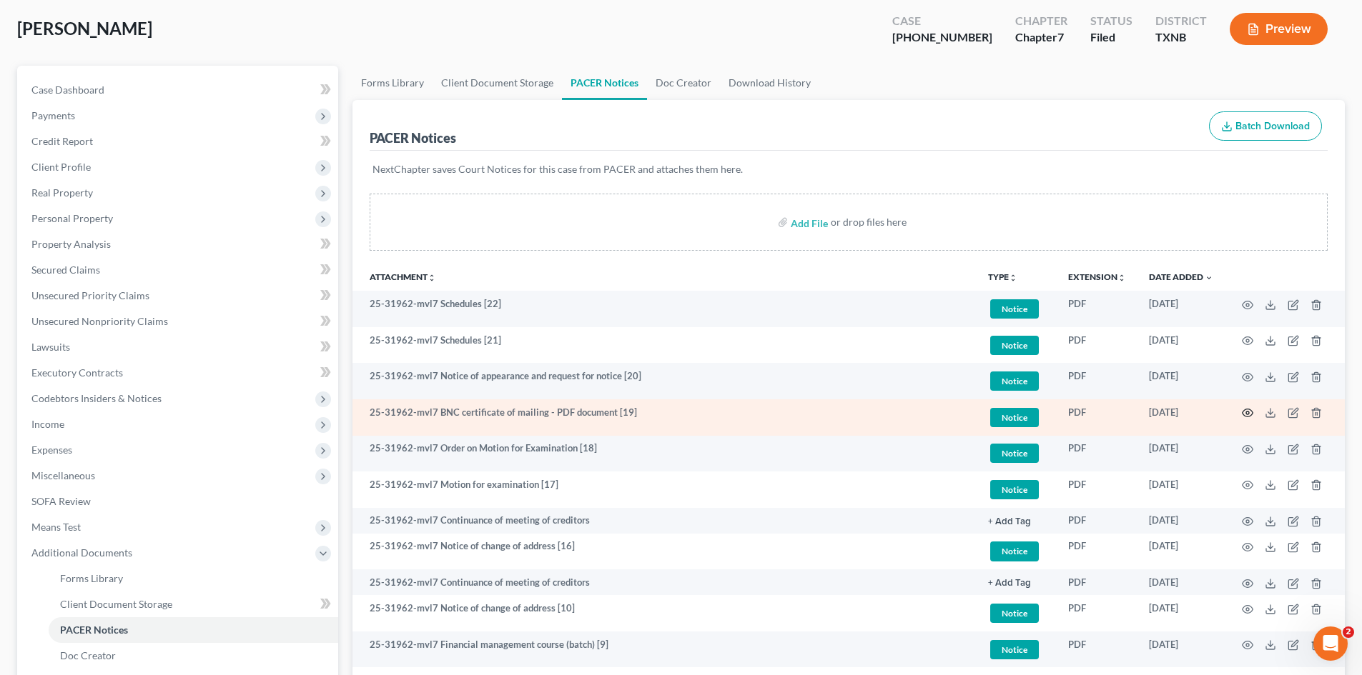
click at [1252, 411] on icon "button" at bounding box center [1247, 412] width 11 height 11
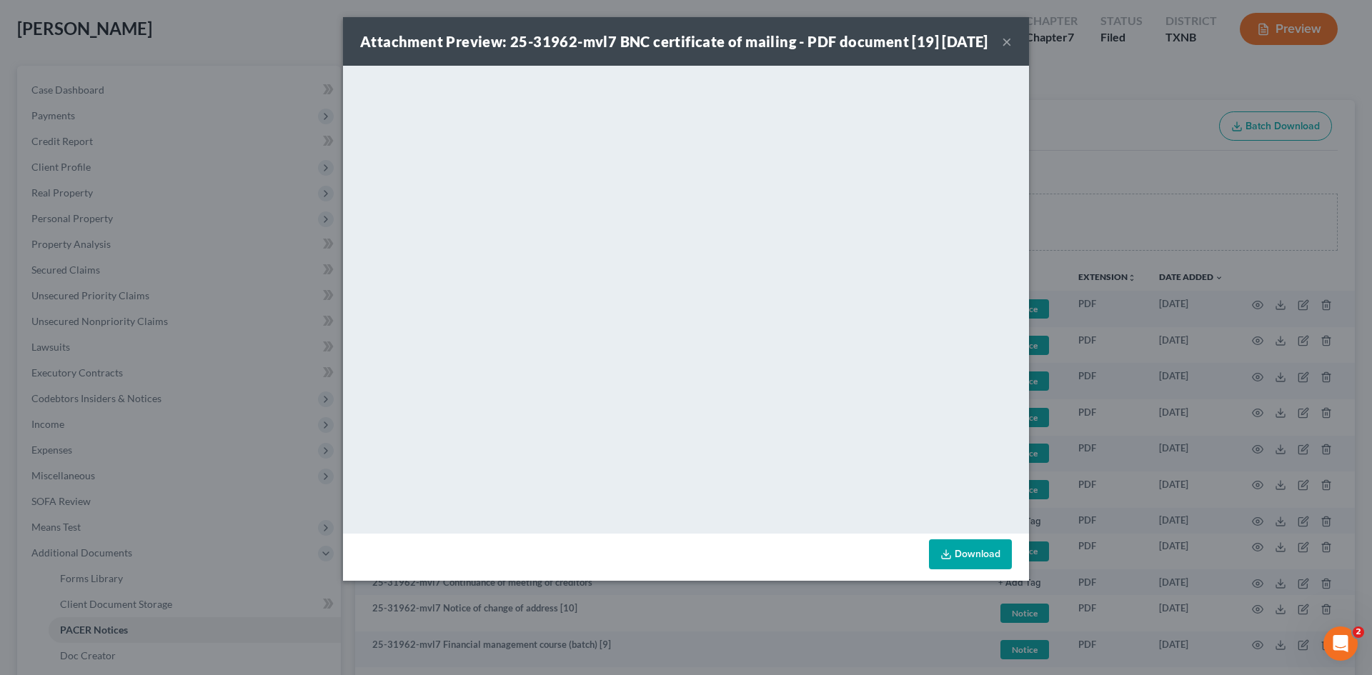
click at [1009, 50] on button "×" at bounding box center [1007, 41] width 10 height 17
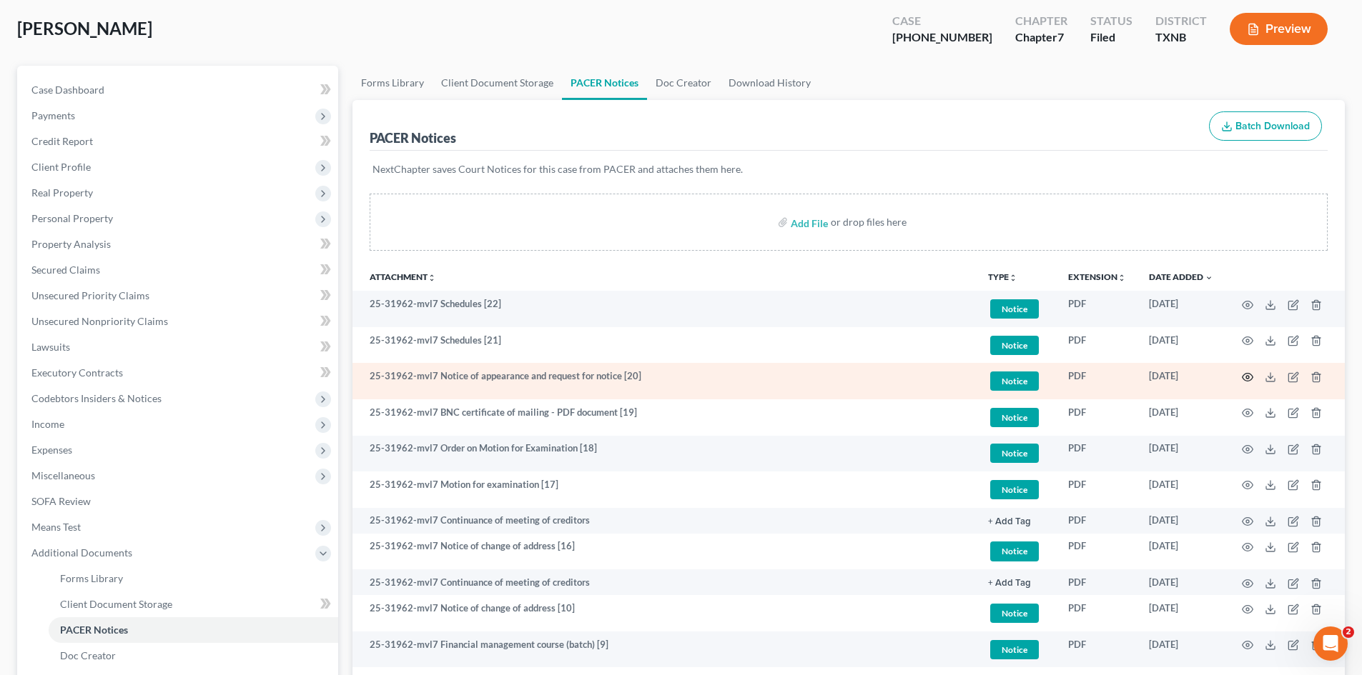
click at [1250, 373] on icon "button" at bounding box center [1247, 377] width 11 height 11
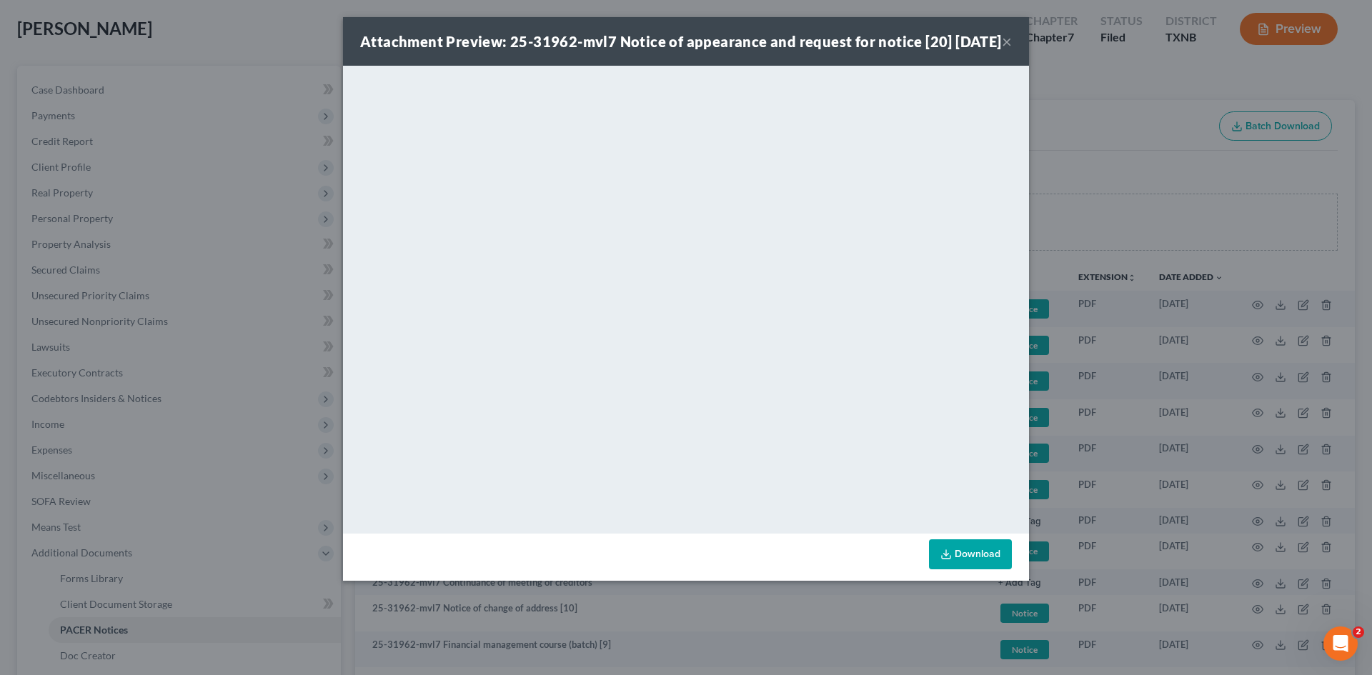
click at [1009, 48] on button "×" at bounding box center [1007, 41] width 10 height 17
